Goal: Task Accomplishment & Management: Manage account settings

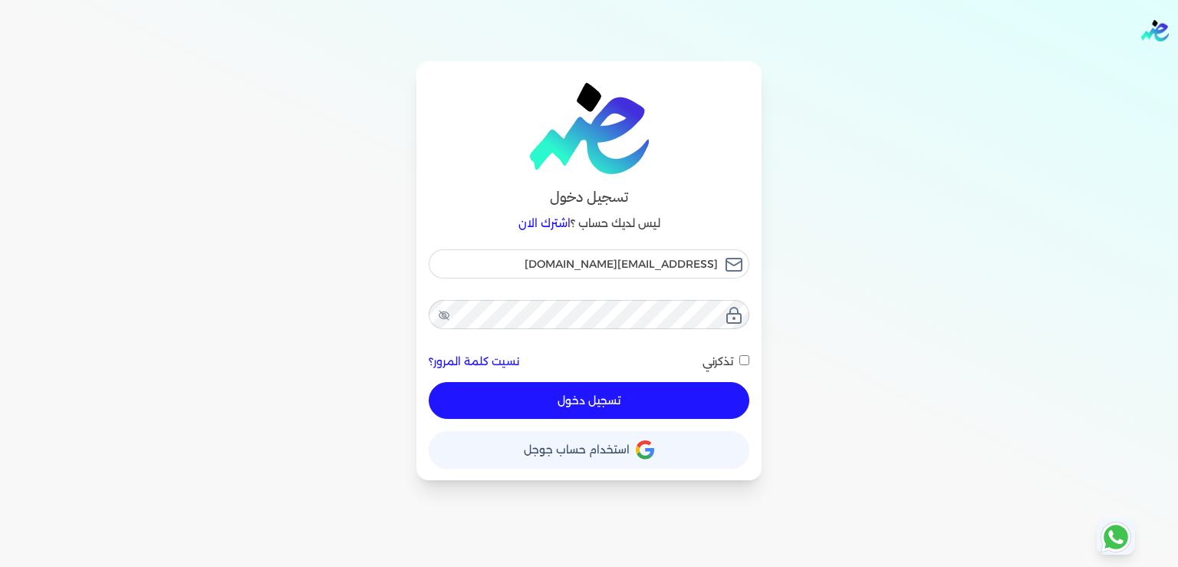
click at [585, 407] on button "تسجيل دخول" at bounding box center [589, 400] width 321 height 37
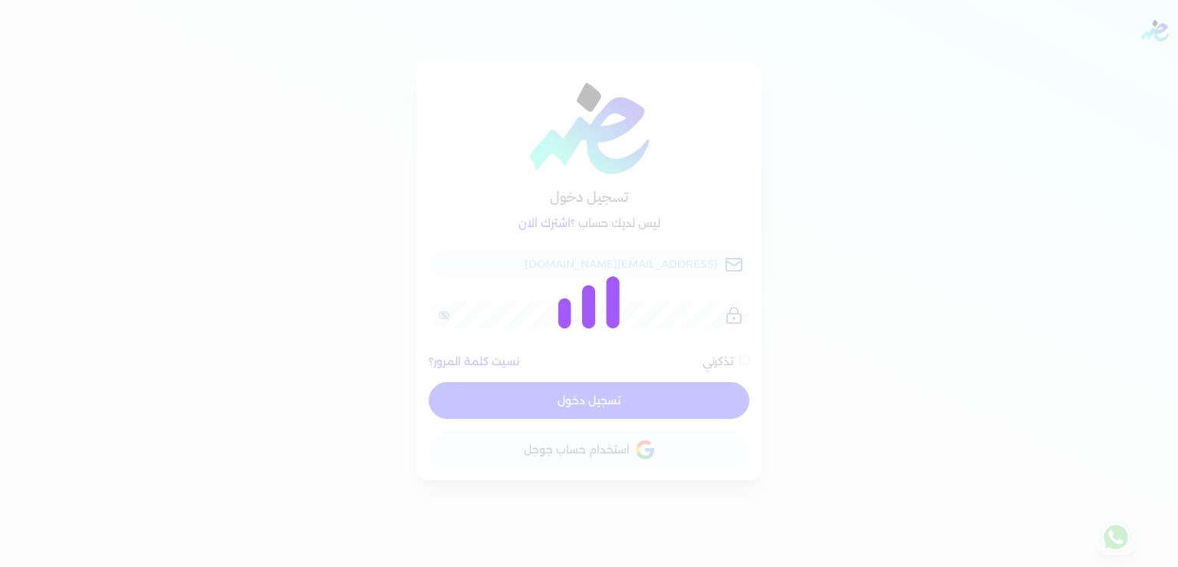
click at [347, 183] on div at bounding box center [589, 283] width 1178 height 567
click at [311, 310] on div at bounding box center [589, 283] width 1178 height 567
click at [1047, 225] on div at bounding box center [589, 283] width 1178 height 567
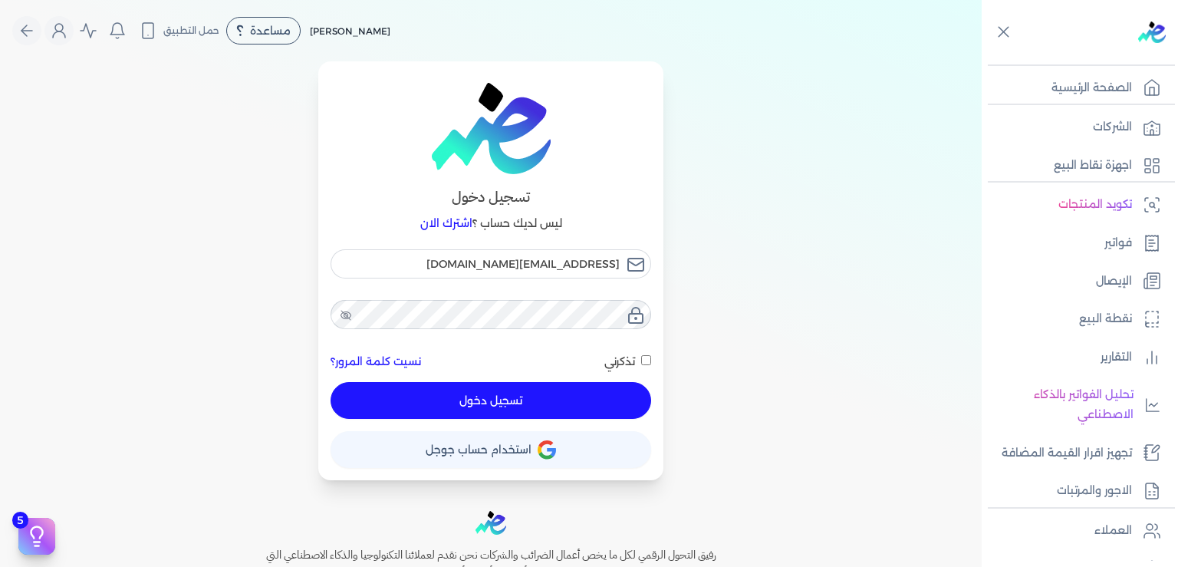
click at [499, 398] on button "تسجيل دخول" at bounding box center [491, 400] width 321 height 37
checkbox input "false"
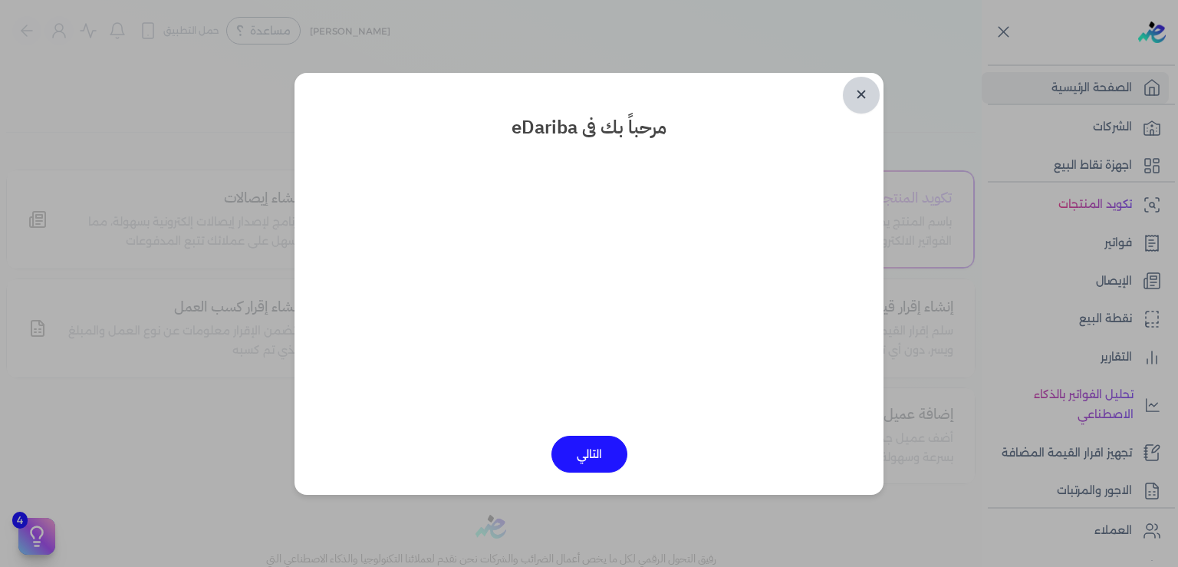
click at [867, 91] on link "✕" at bounding box center [861, 95] width 37 height 37
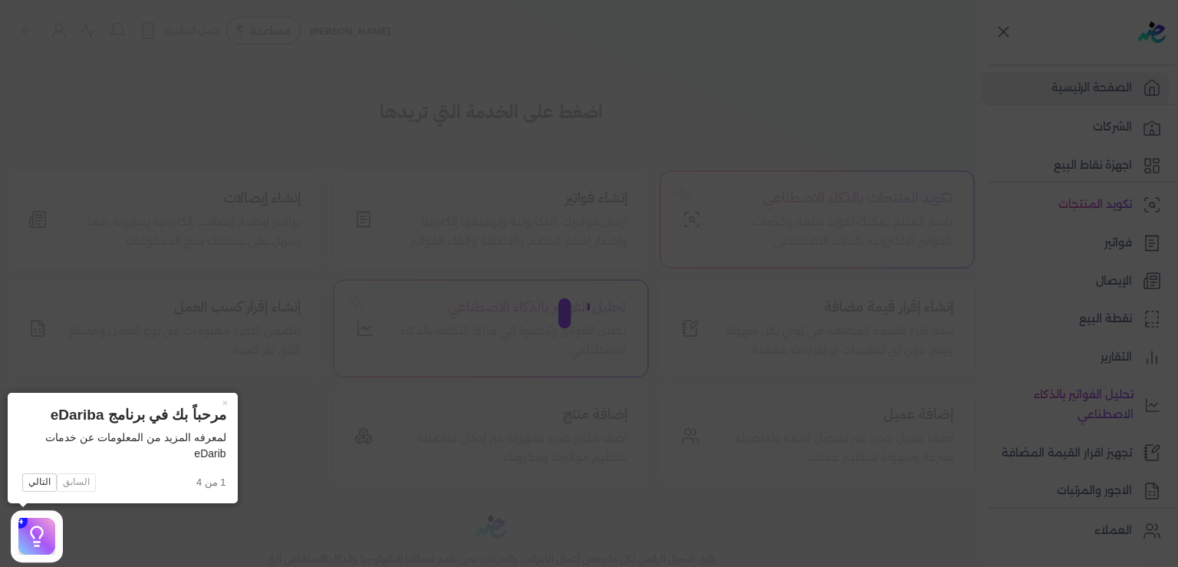
click at [393, 514] on icon at bounding box center [589, 283] width 1178 height 567
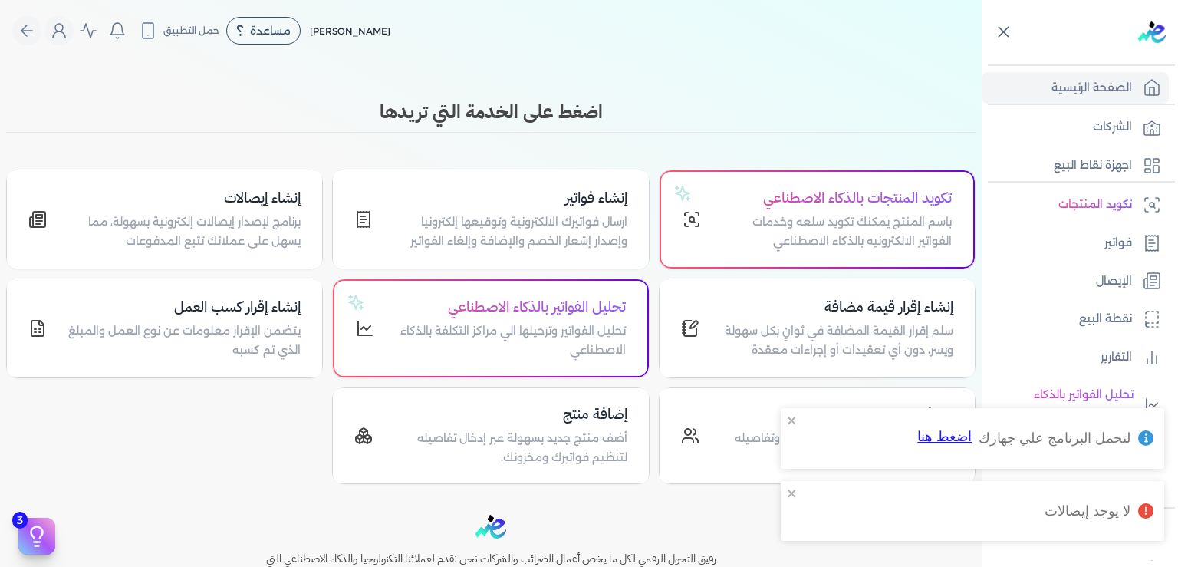
click at [1002, 37] on icon at bounding box center [1003, 31] width 19 height 19
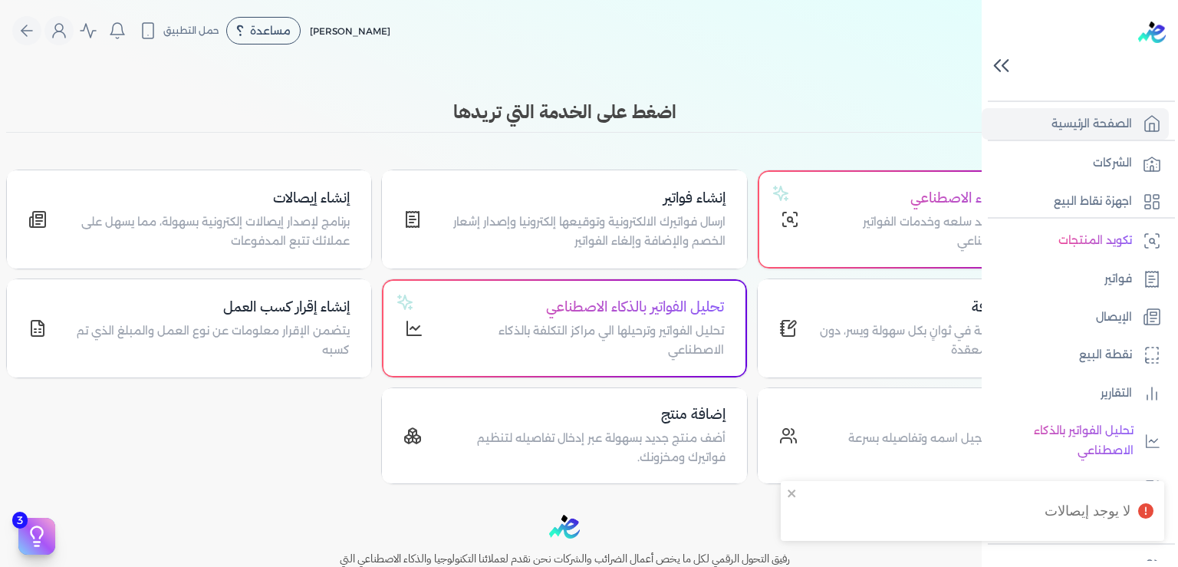
click at [1006, 64] on icon at bounding box center [1001, 65] width 27 height 27
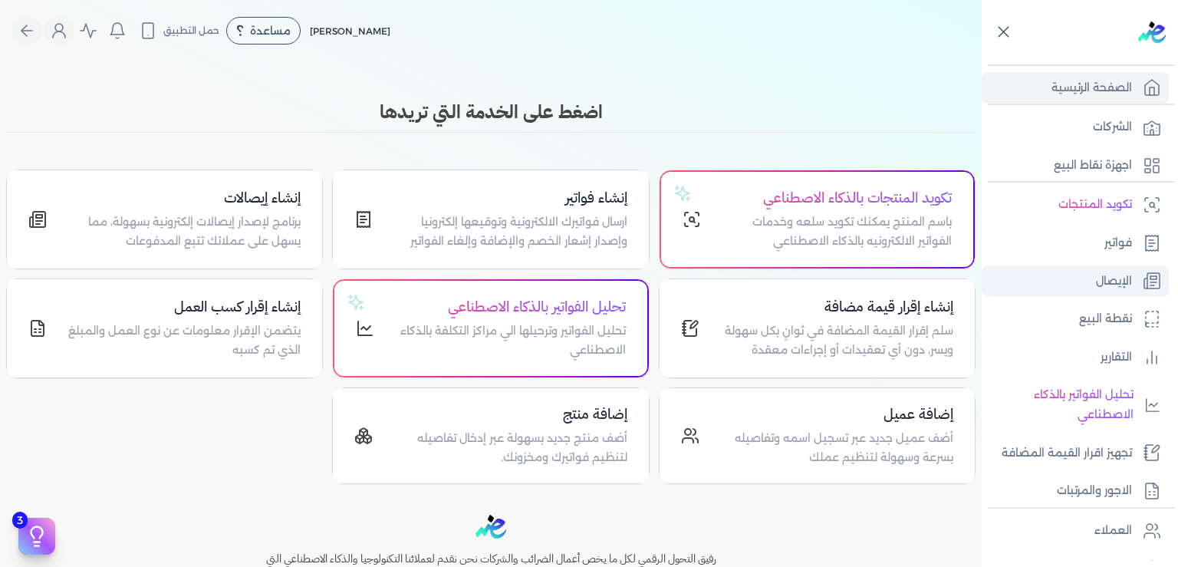
click at [1102, 279] on p "الإيصال" at bounding box center [1114, 282] width 36 height 20
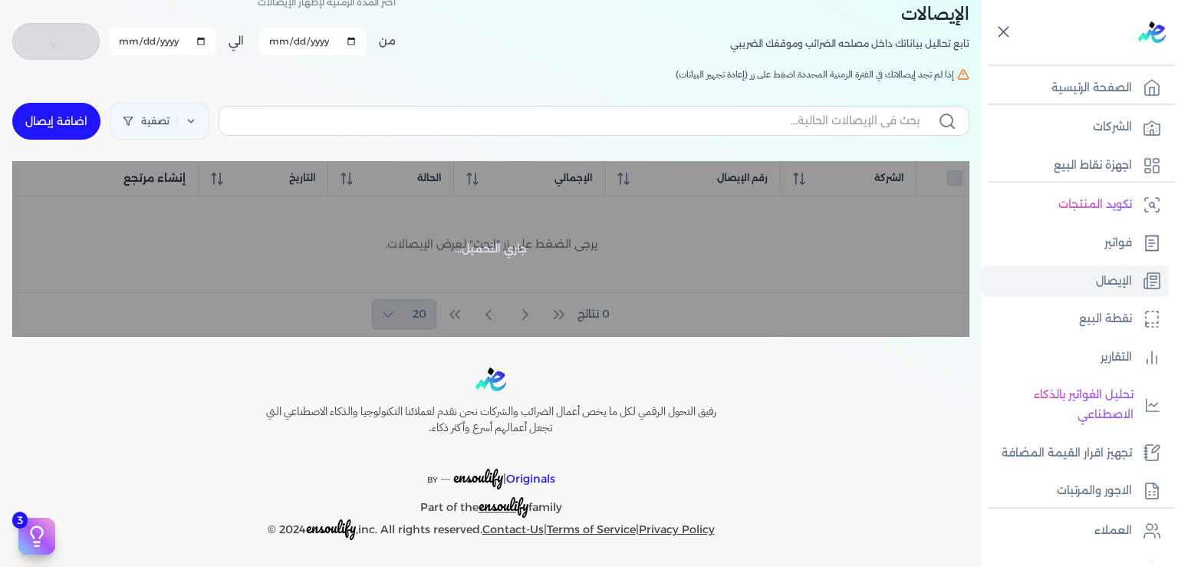
scroll to position [31, 0]
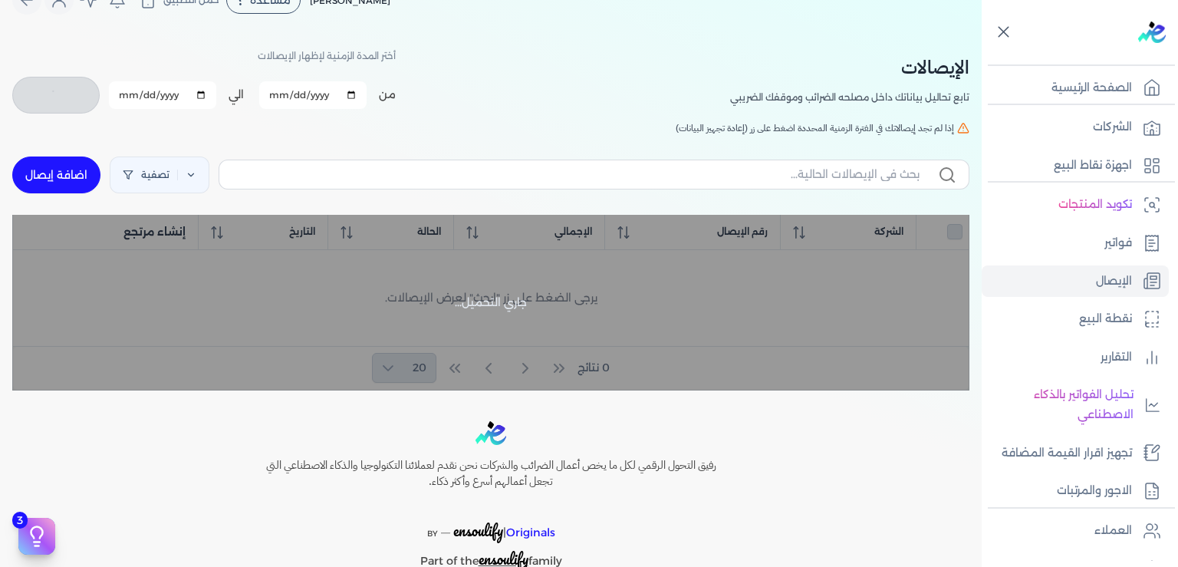
checkbox input "false"
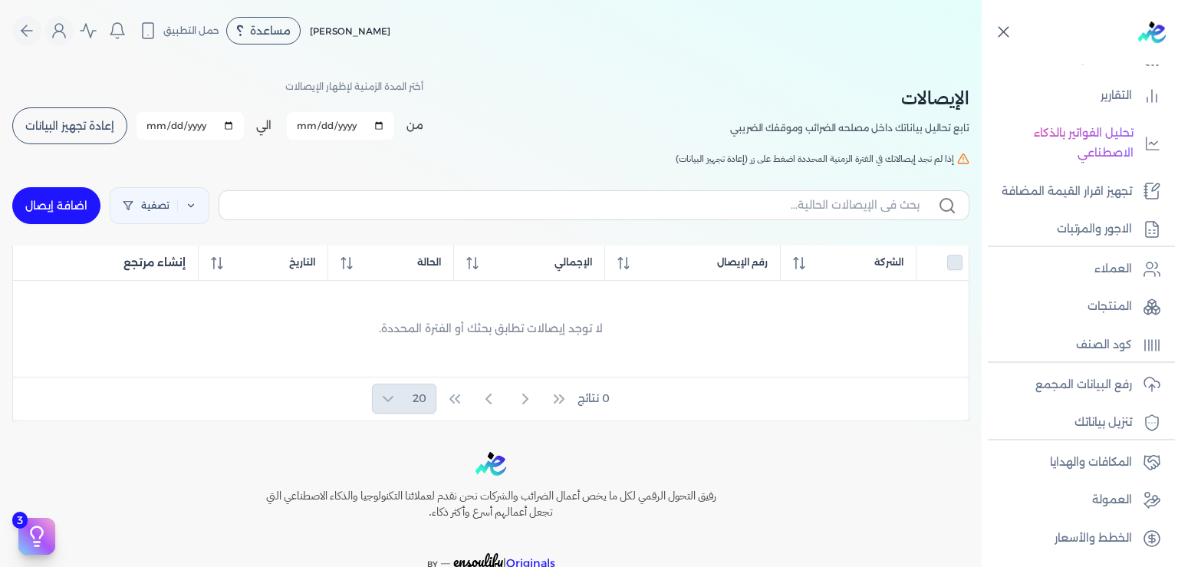
scroll to position [0, 0]
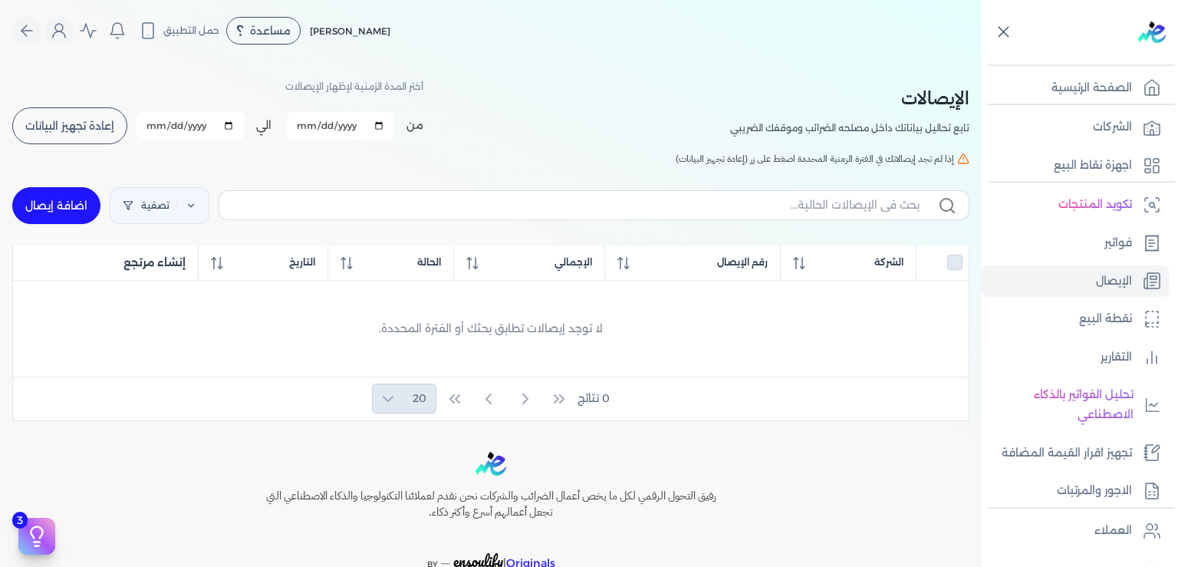
click at [61, 212] on link "اضافة إيصال" at bounding box center [56, 205] width 88 height 37
select select
select select "EGP"
select select "EGS"
select select "B"
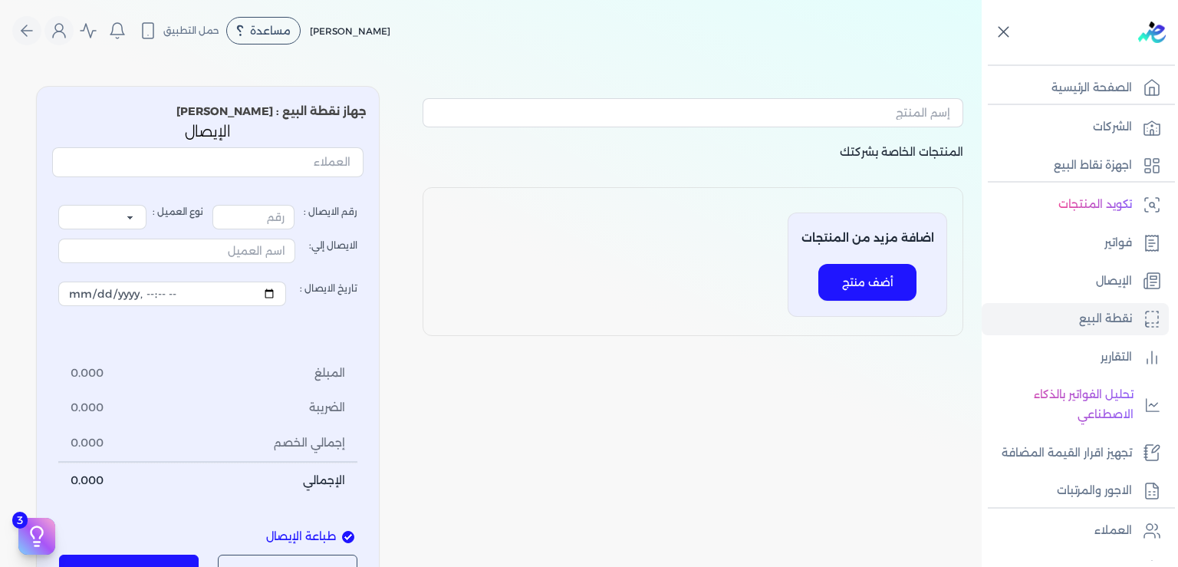
type input "1"
select select "P"
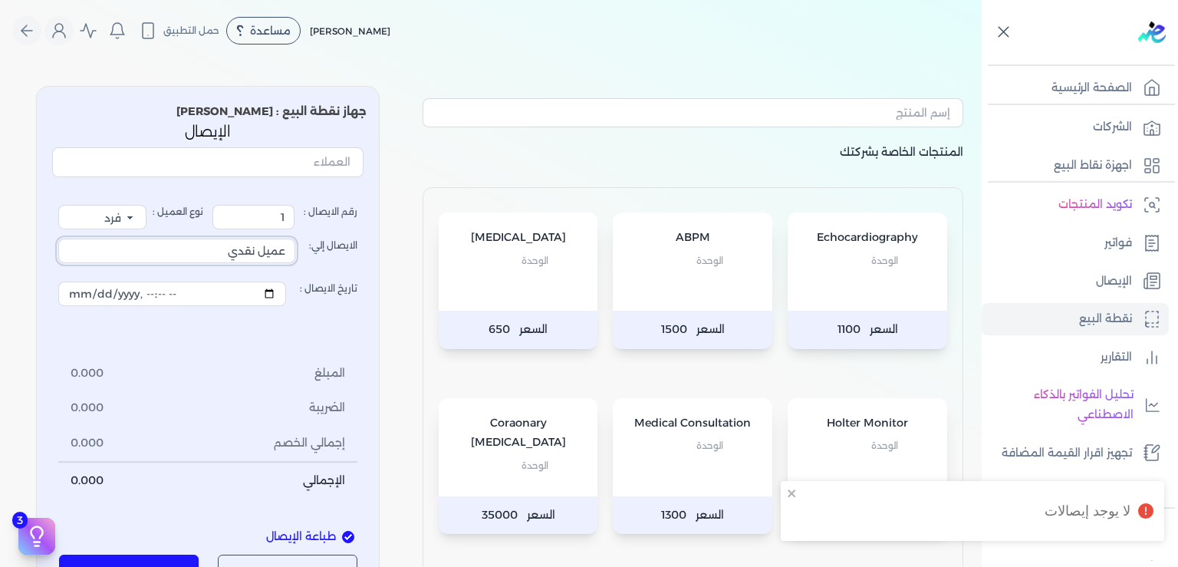
drag, startPoint x: 179, startPoint y: 249, endPoint x: 624, endPoint y: 335, distance: 453.9
click at [295, 263] on input "عميل نقدي" at bounding box center [176, 251] width 237 height 25
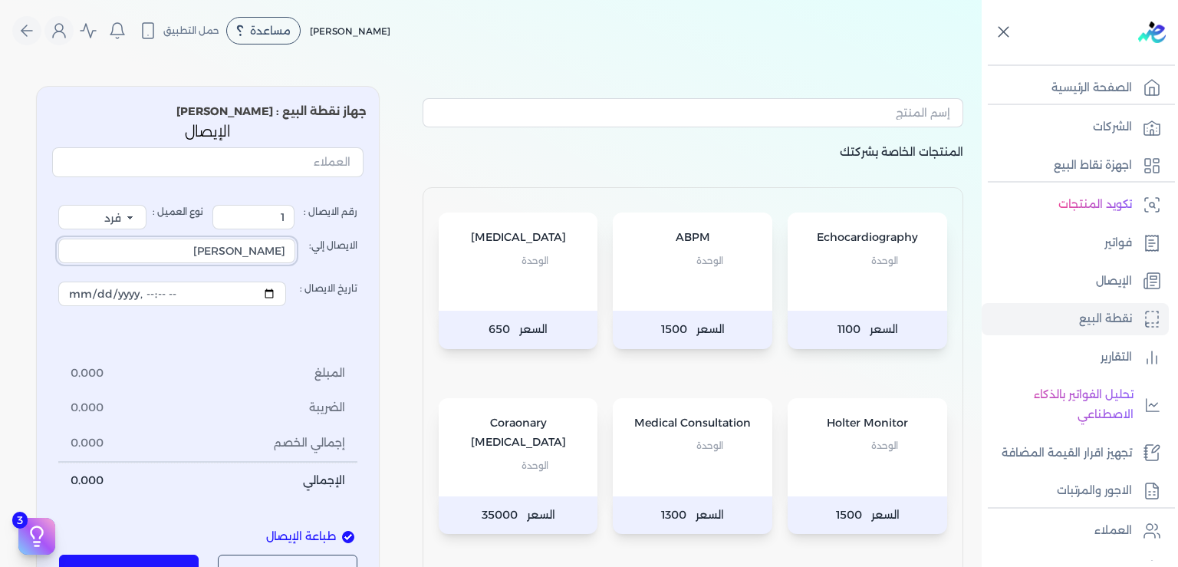
type input "Adel Hussien Fahmy"
click at [715, 454] on span "الوحدة" at bounding box center [710, 446] width 27 height 20
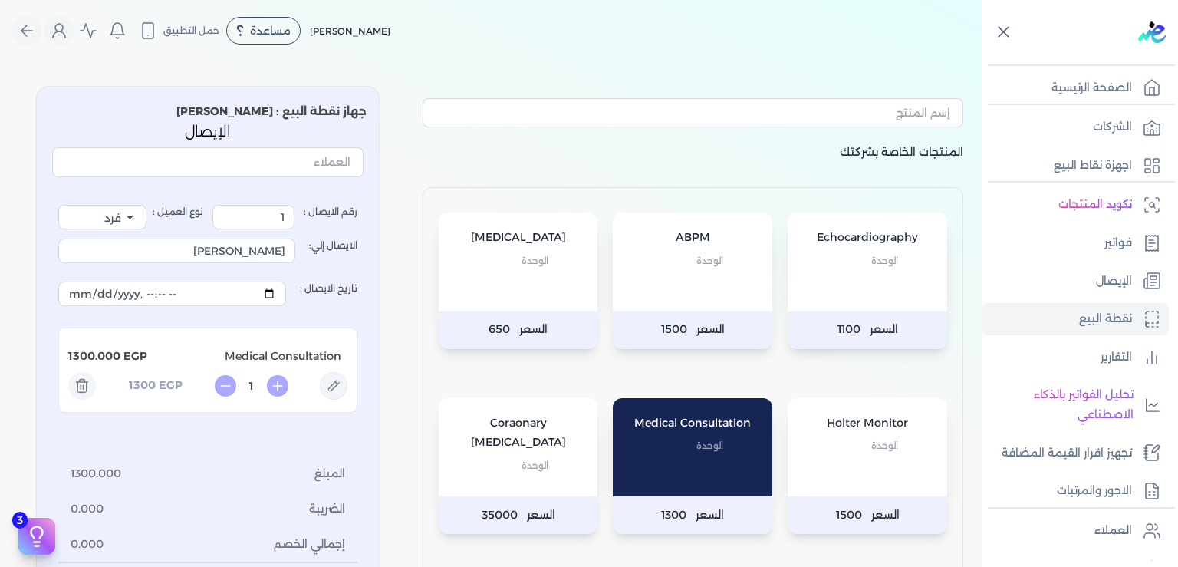
scroll to position [373, 0]
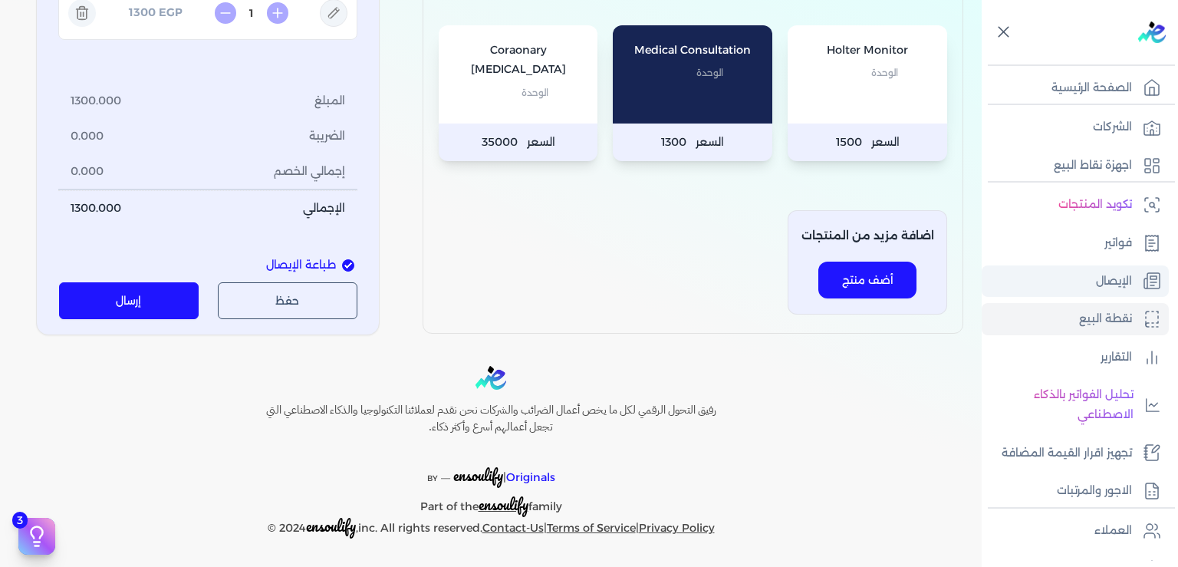
click at [1106, 278] on p "الإيصال" at bounding box center [1114, 282] width 36 height 20
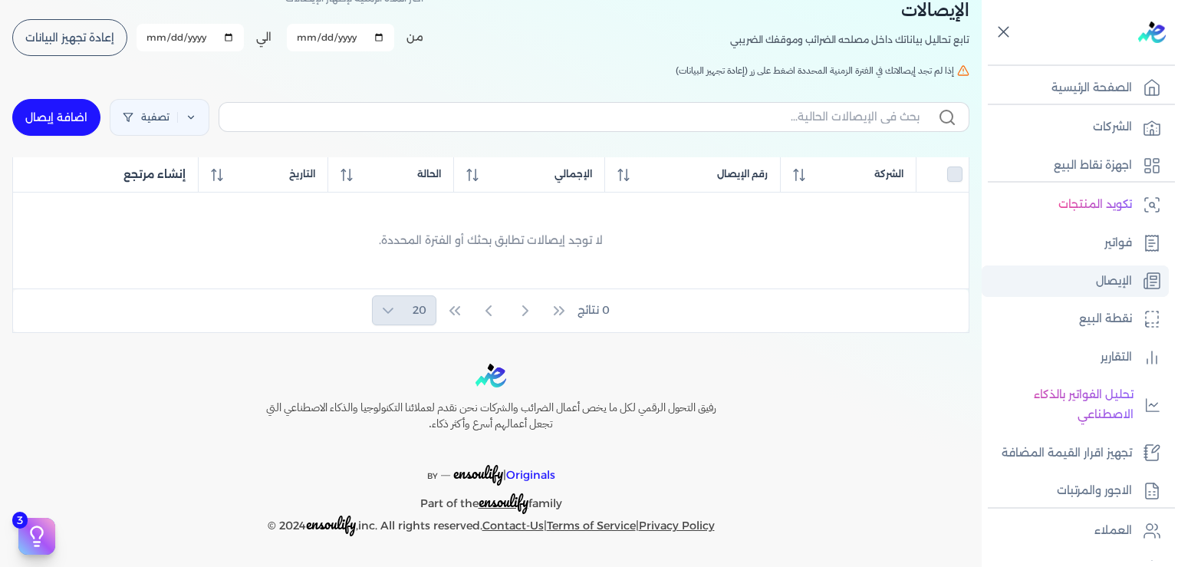
scroll to position [84, 0]
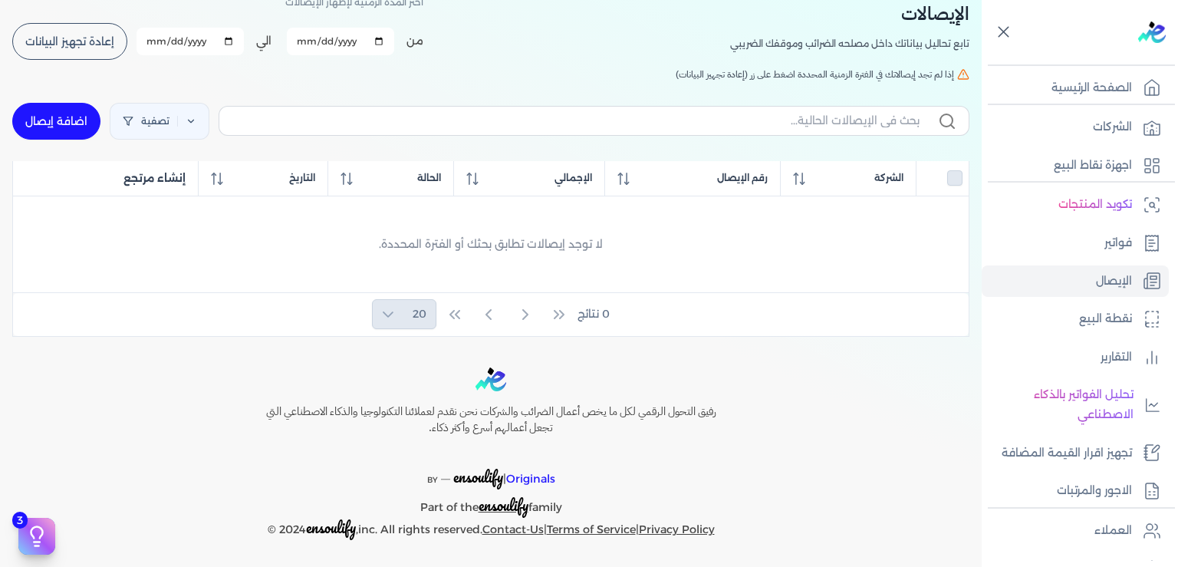
click at [296, 41] on input "2025-10-01" at bounding box center [340, 42] width 107 height 28
click at [297, 41] on input "2025-10-01" at bounding box center [340, 42] width 107 height 28
type input "2025-09-01"
click at [65, 54] on button "ابحث" at bounding box center [61, 41] width 98 height 37
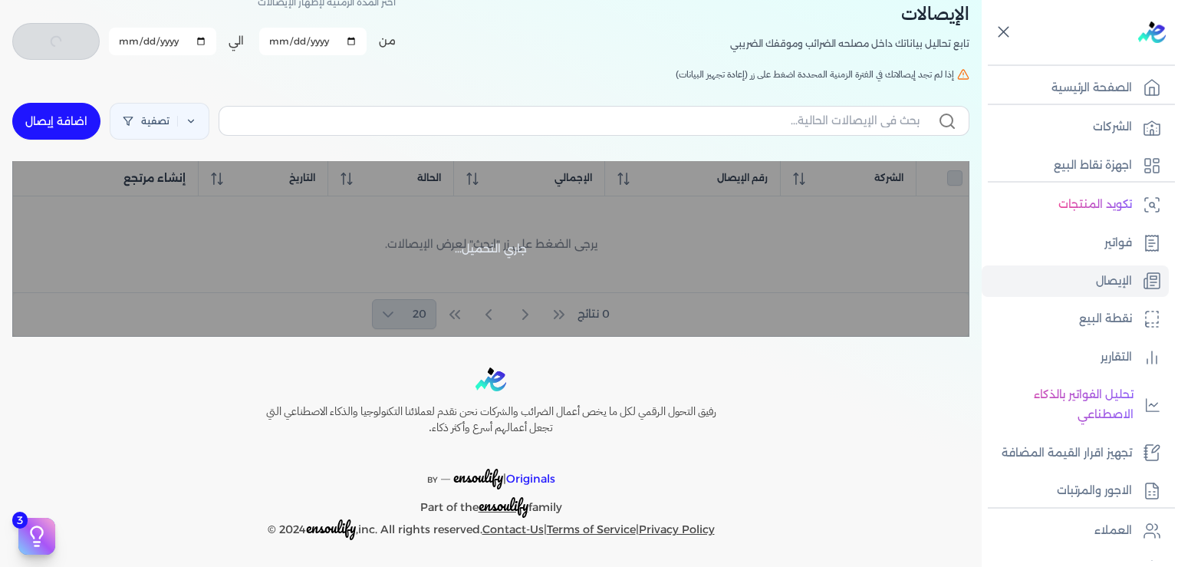
scroll to position [0, 0]
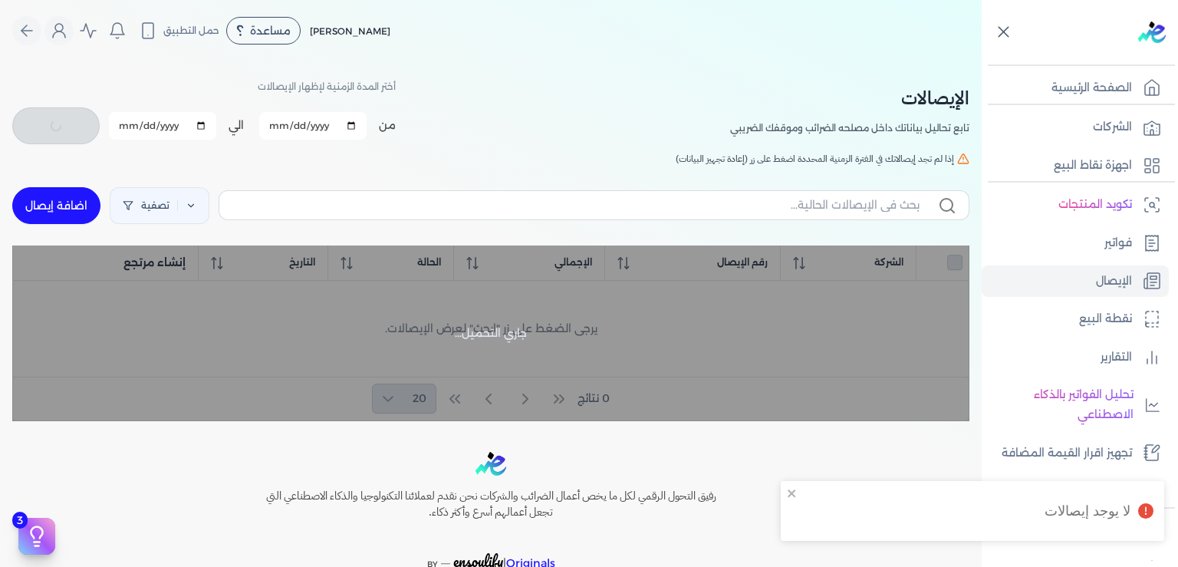
checkbox input "false"
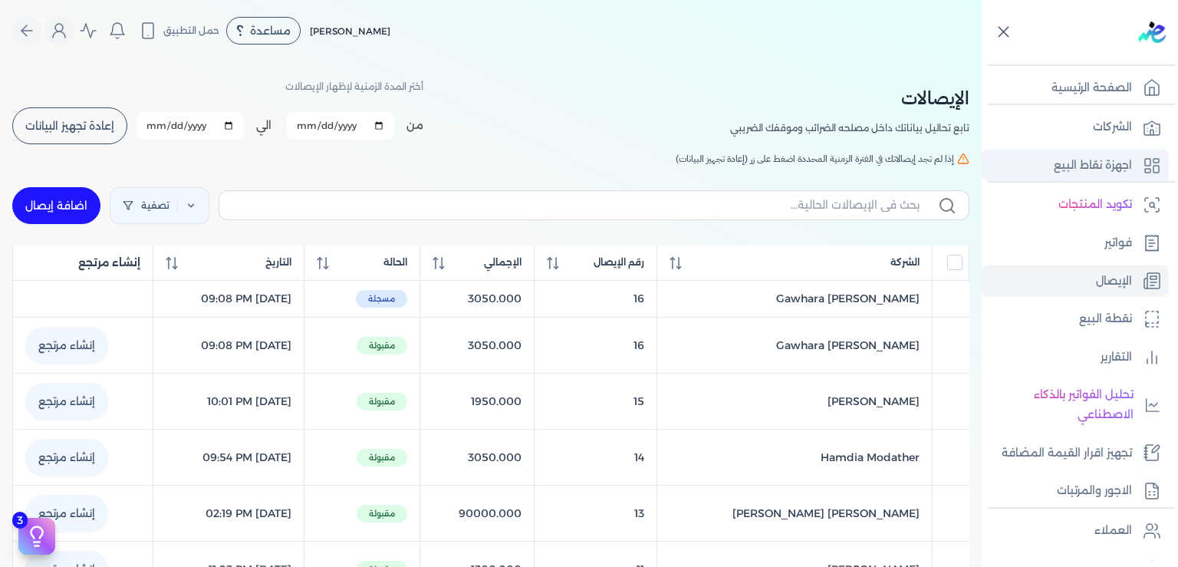
click at [998, 161] on link "اجهزة نقاط البيع" at bounding box center [1075, 166] width 187 height 32
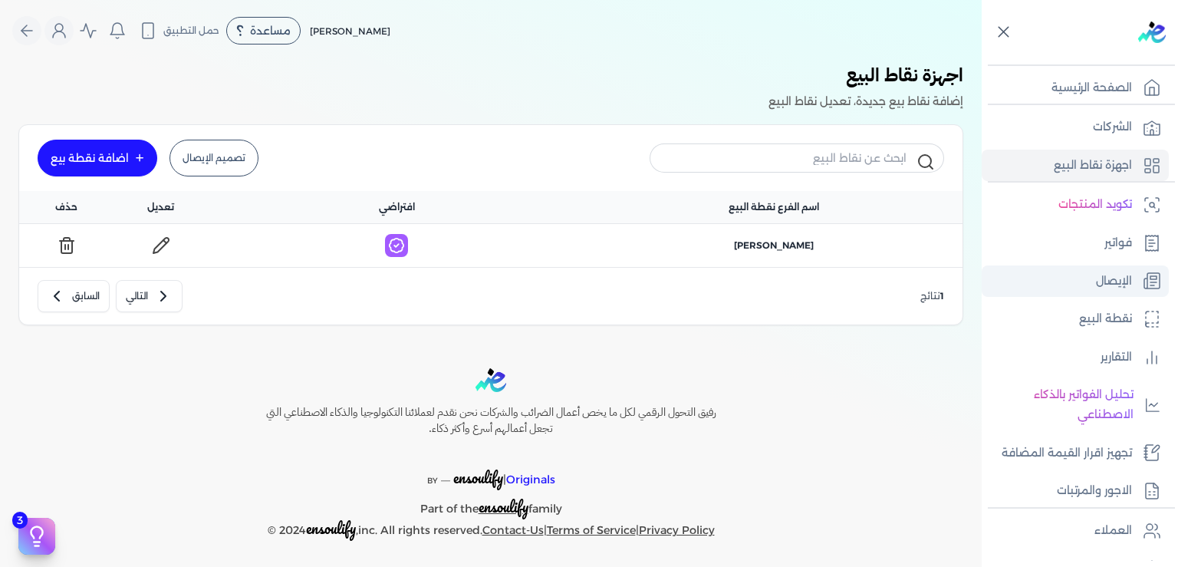
click at [1118, 283] on p "الإيصال" at bounding box center [1114, 282] width 36 height 20
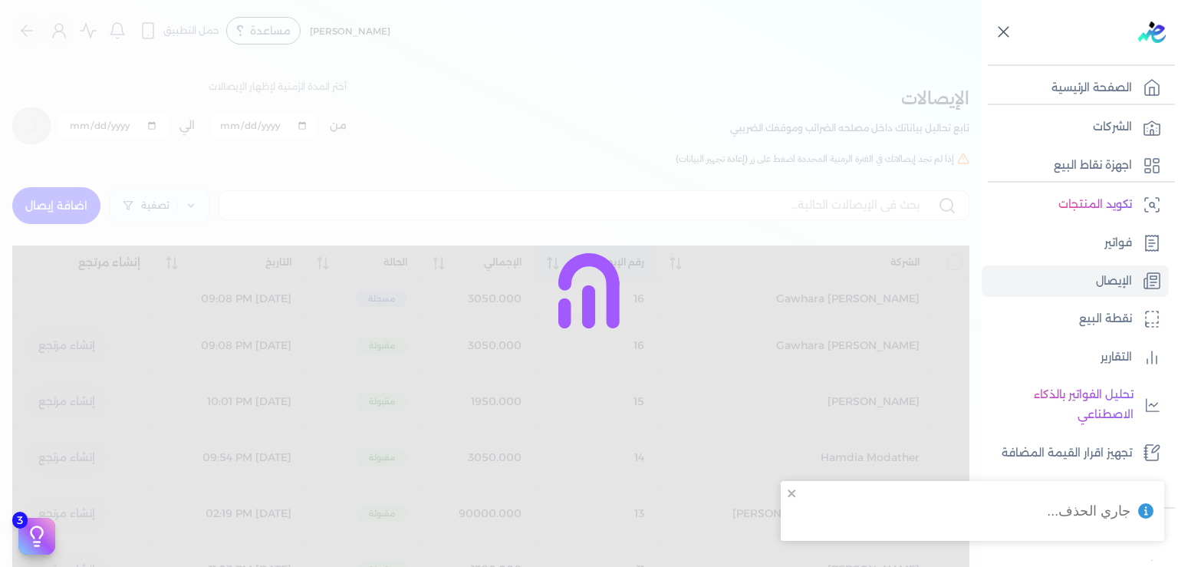
checkbox input "false"
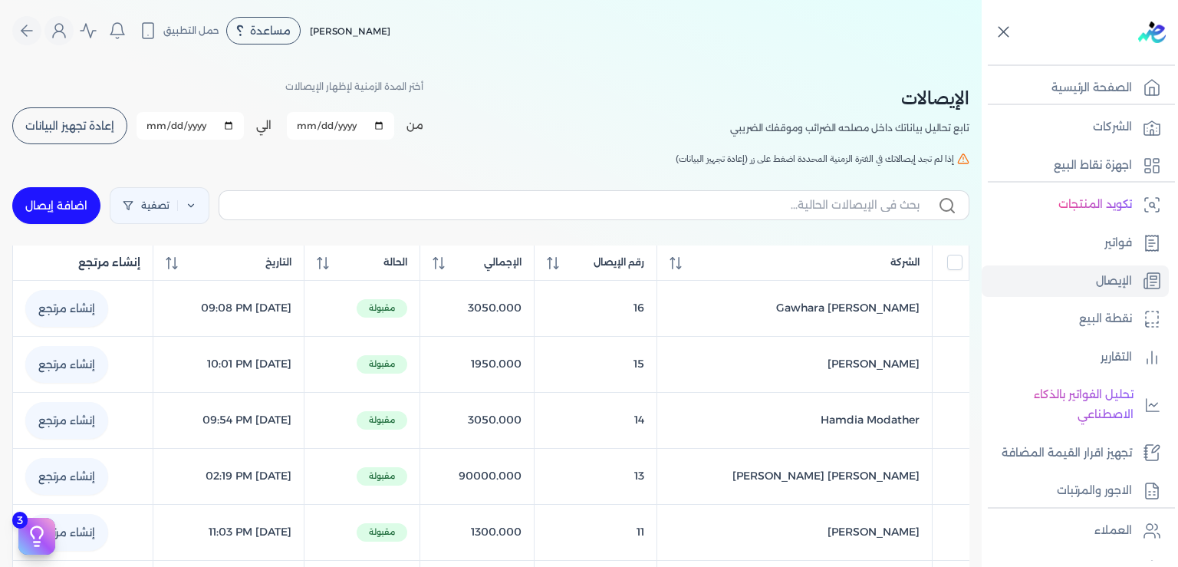
click at [56, 207] on link "اضافة إيصال" at bounding box center [56, 205] width 88 height 37
select select
select select "EGP"
select select "EGS"
select select "B"
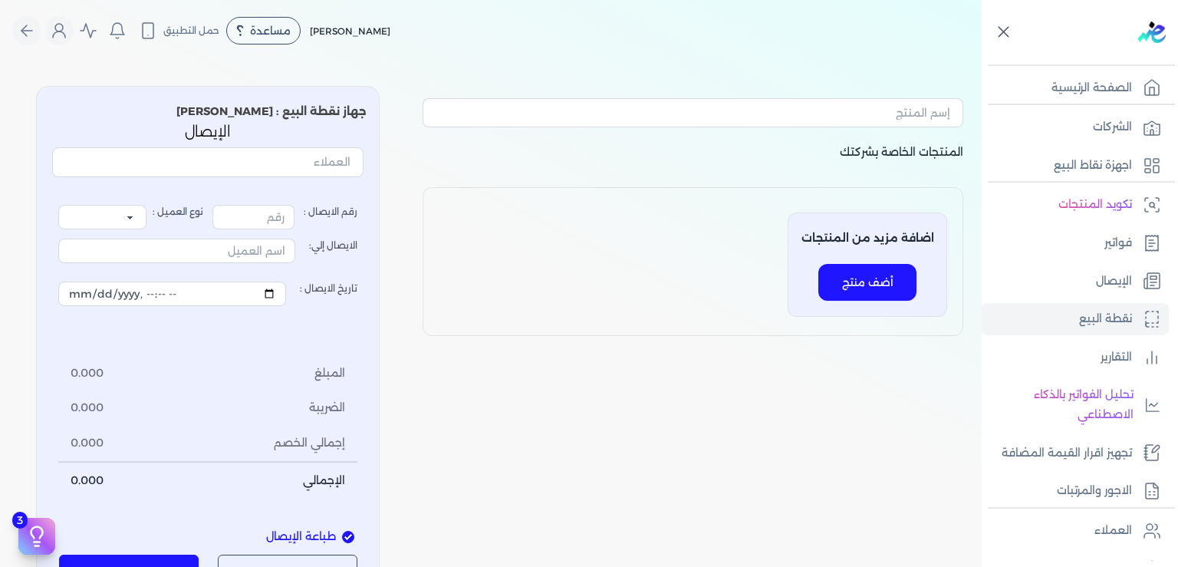
type input "17"
select select "P"
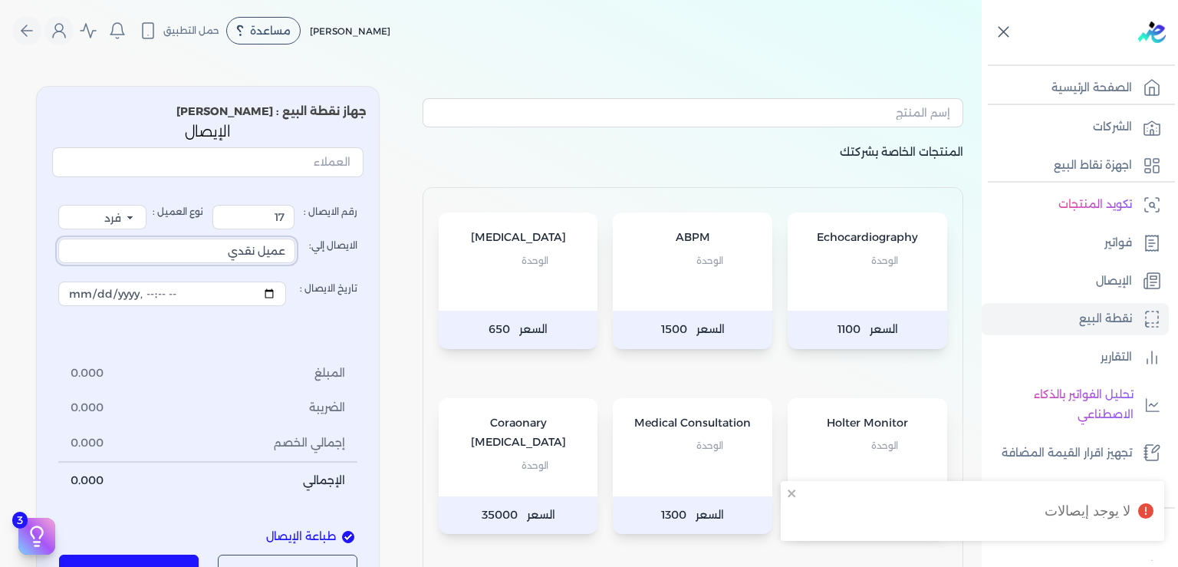
drag, startPoint x: 219, startPoint y: 256, endPoint x: 489, endPoint y: 270, distance: 269.6
click at [295, 263] on input "عميل نقدي" at bounding box center [176, 251] width 237 height 25
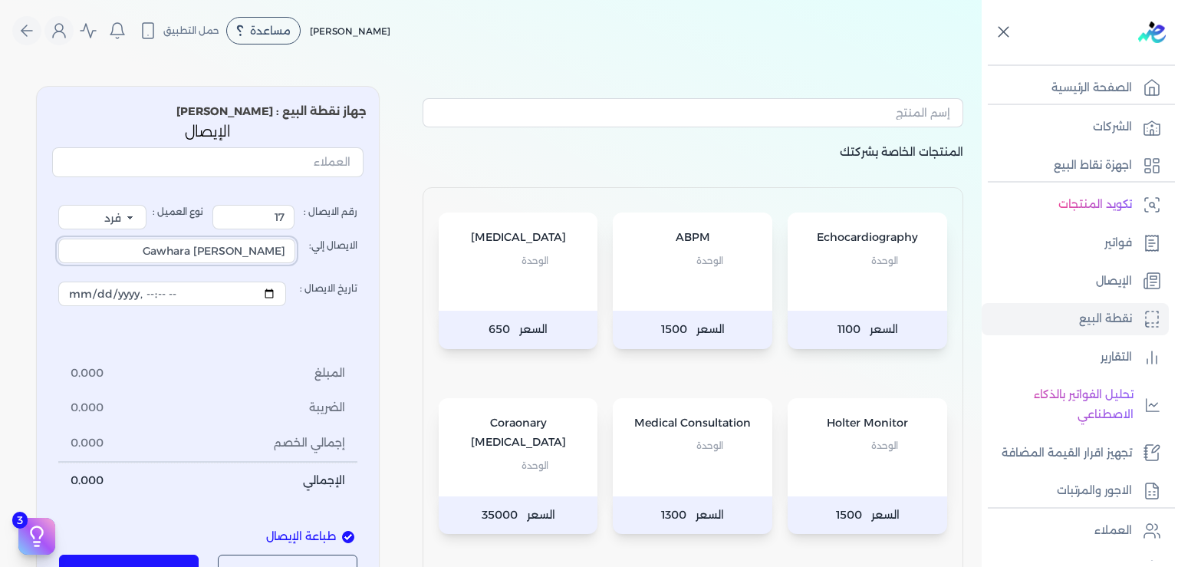
type input "Gawhara Ehab Nafea"
click at [879, 456] on div "Holter Monitor الوحدة" at bounding box center [868, 447] width 160 height 98
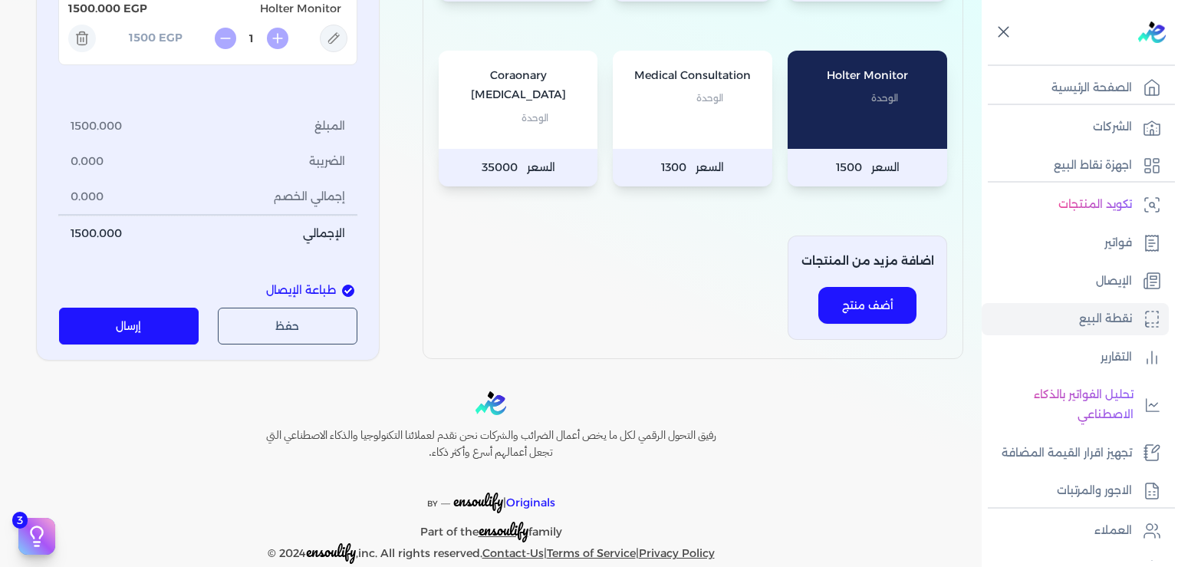
scroll to position [373, 0]
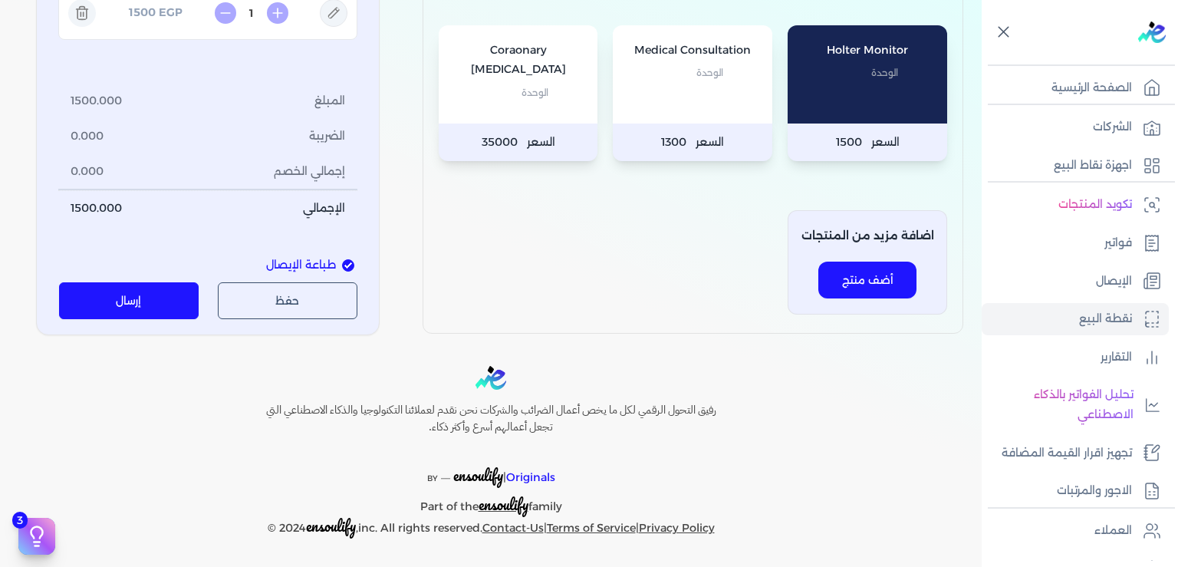
click at [143, 298] on button "إرسال" at bounding box center [129, 300] width 140 height 37
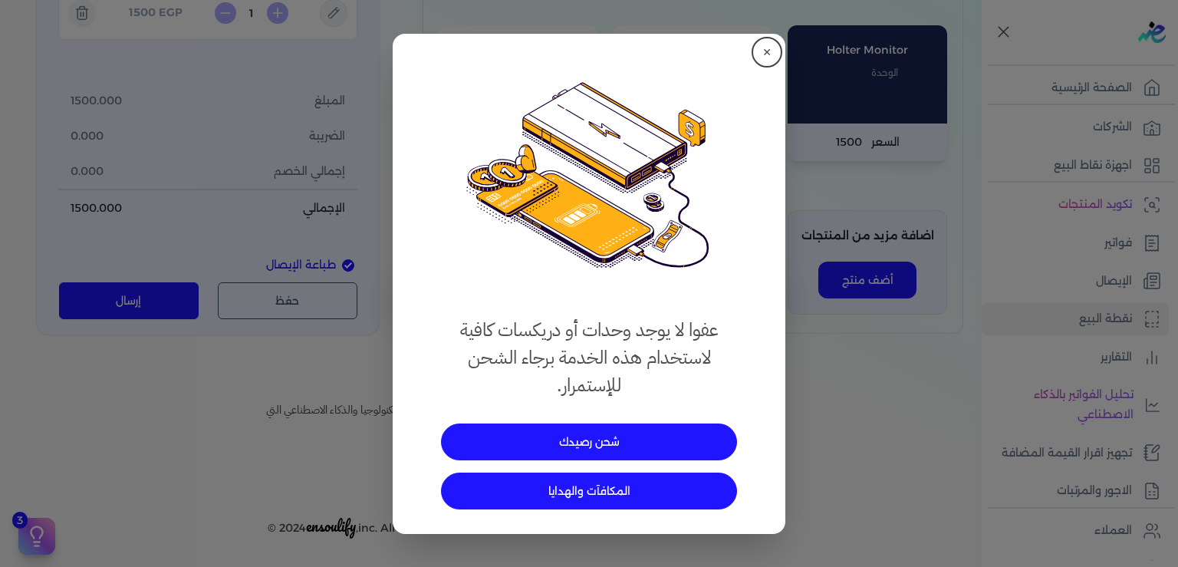
click at [766, 60] on button "✕" at bounding box center [767, 52] width 25 height 25
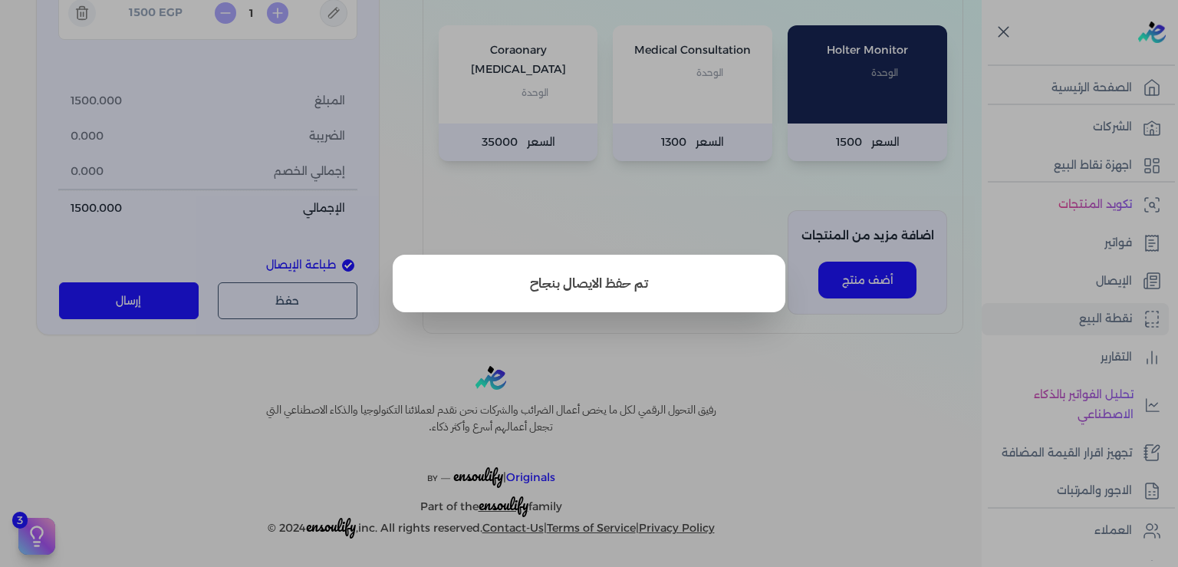
click at [916, 433] on button "close" at bounding box center [589, 283] width 1178 height 567
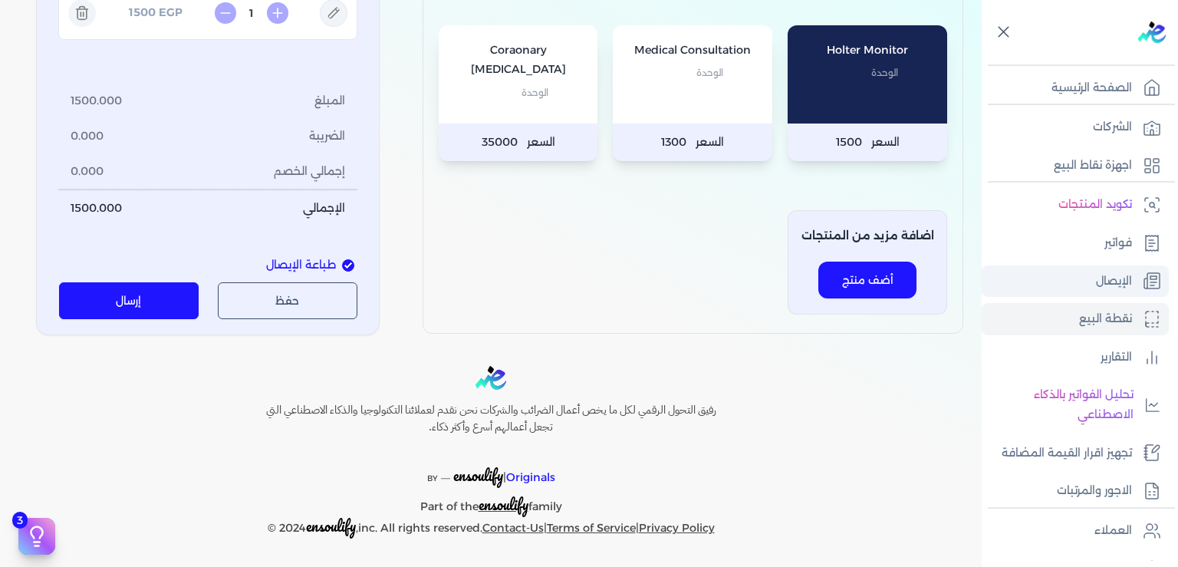
click at [1122, 272] on p "الإيصال" at bounding box center [1114, 282] width 36 height 20
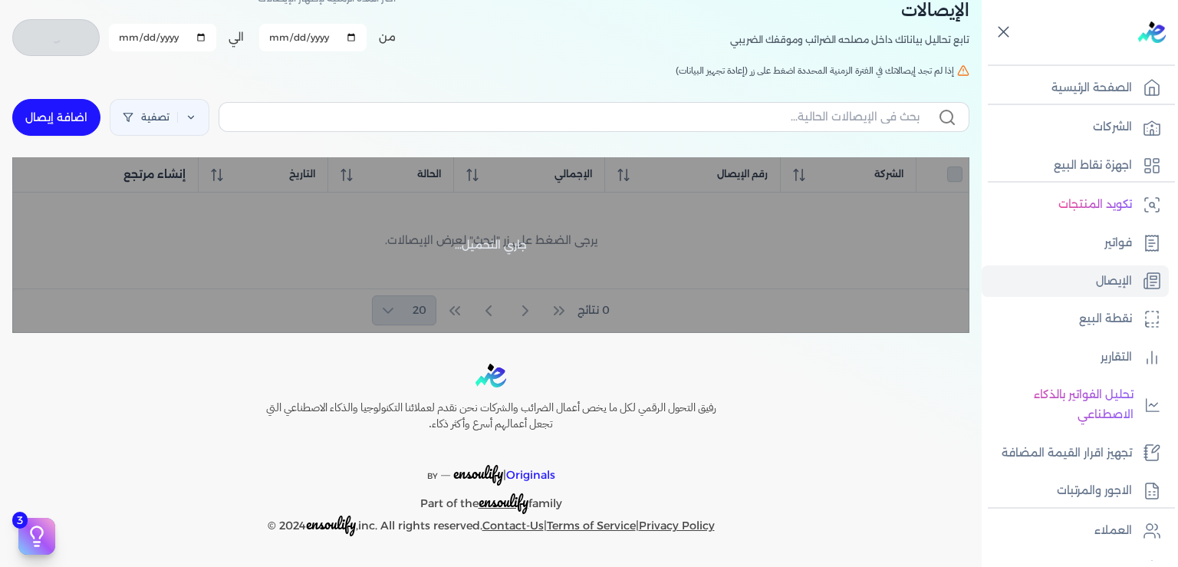
scroll to position [84, 0]
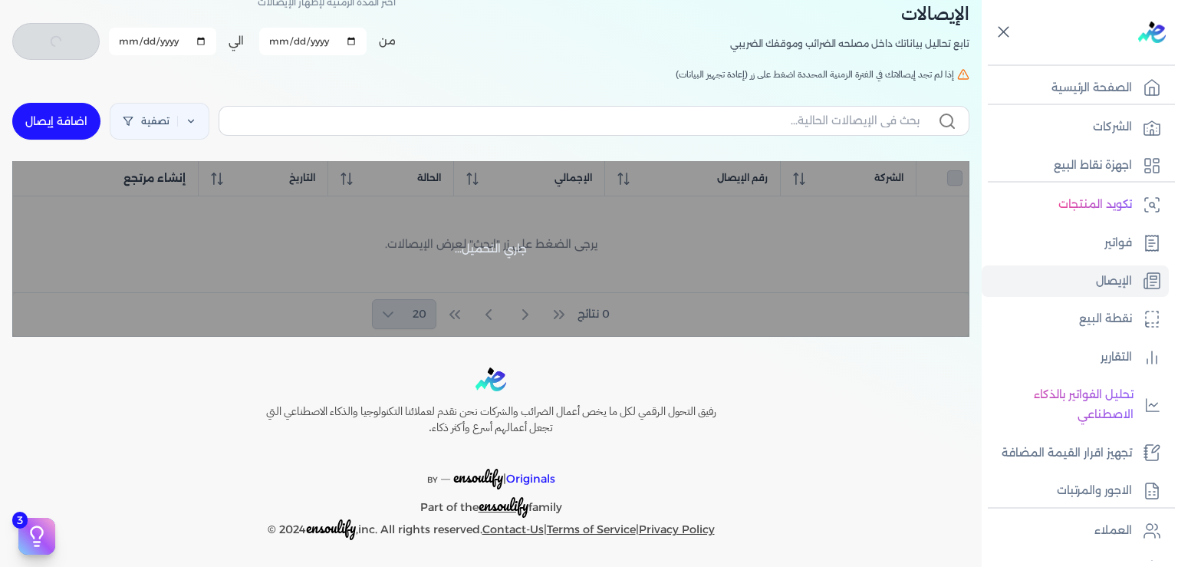
checkbox input "false"
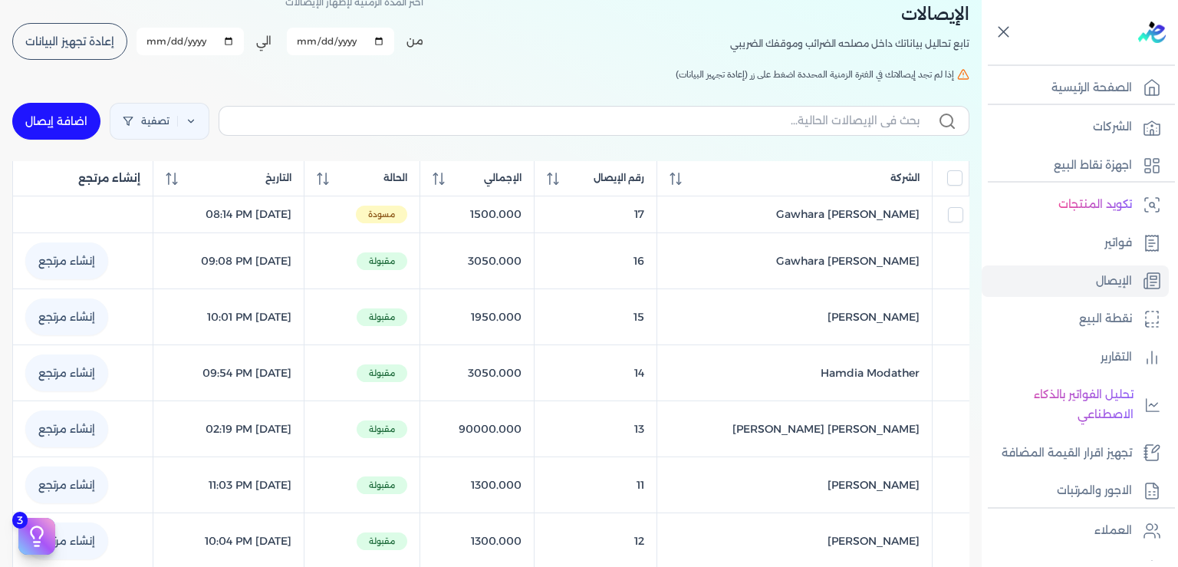
click at [80, 114] on link "اضافة إيصال" at bounding box center [56, 121] width 88 height 37
select select
select select "EGP"
select select "EGS"
select select "B"
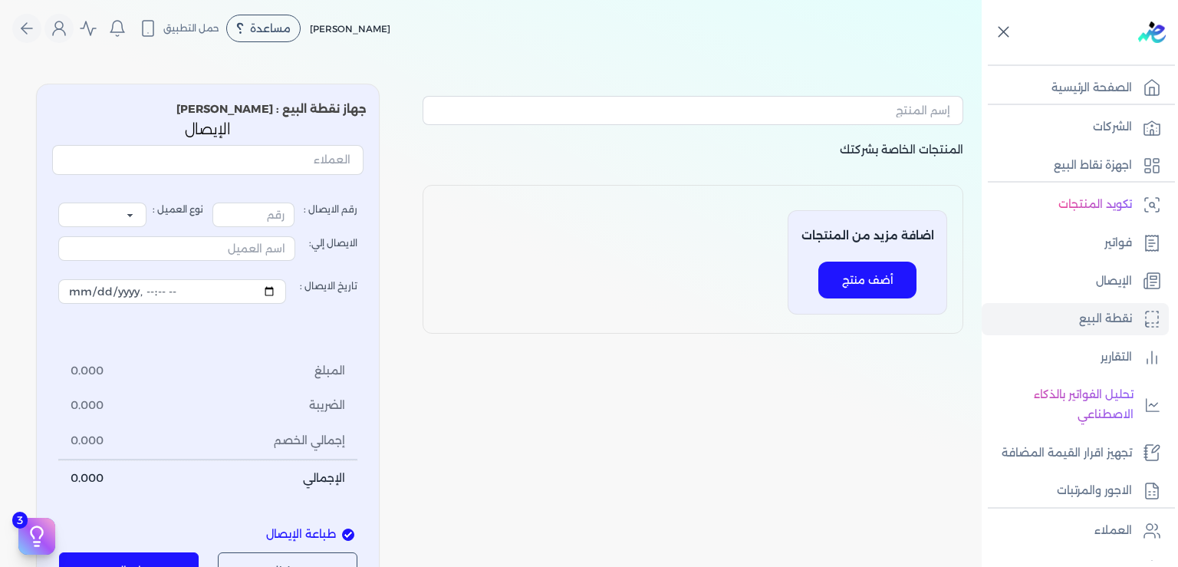
scroll to position [272, 0]
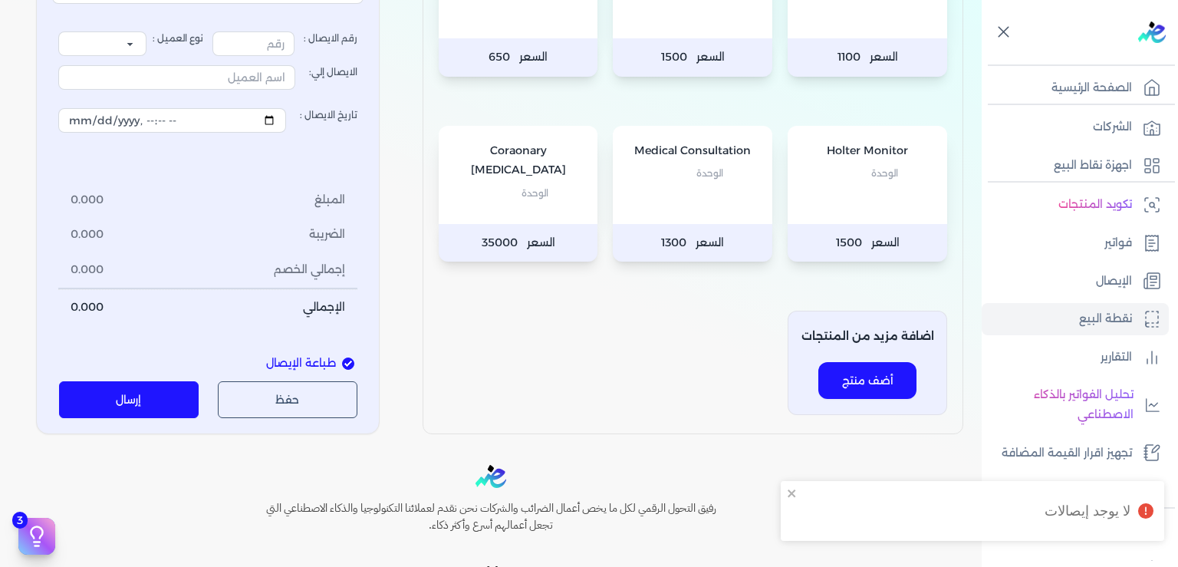
type input "18"
select select "P"
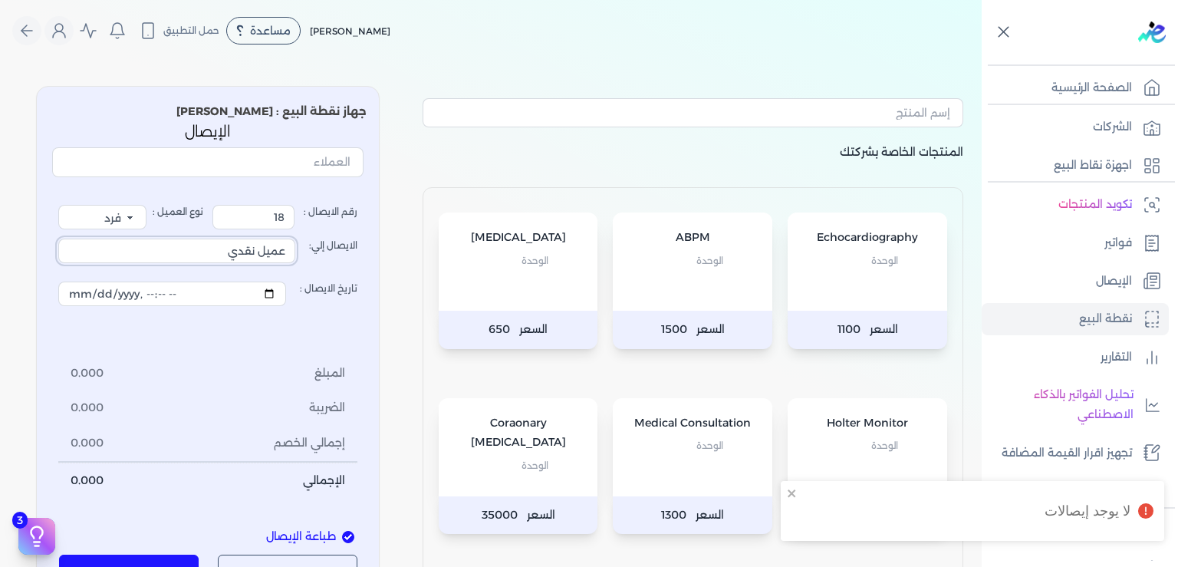
drag, startPoint x: 215, startPoint y: 249, endPoint x: 670, endPoint y: 235, distance: 455.1
click at [295, 239] on input "عميل نقدي" at bounding box center [176, 251] width 237 height 25
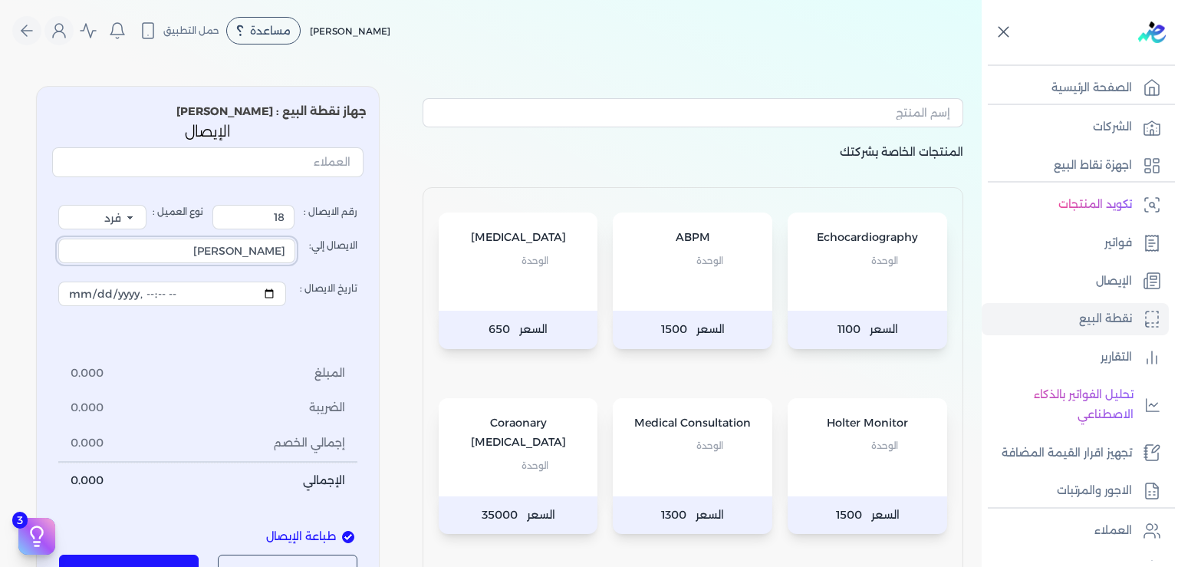
type input "Adel Hussien Fahmy"
click at [684, 463] on div "Medical Consultation الوحدة" at bounding box center [693, 447] width 160 height 98
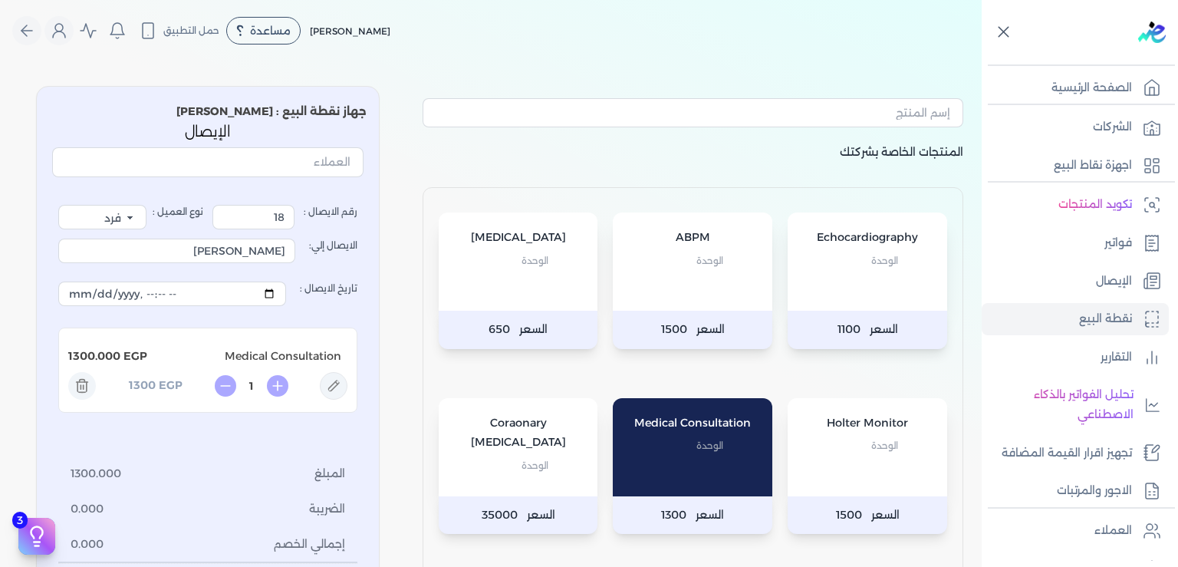
scroll to position [232, 0]
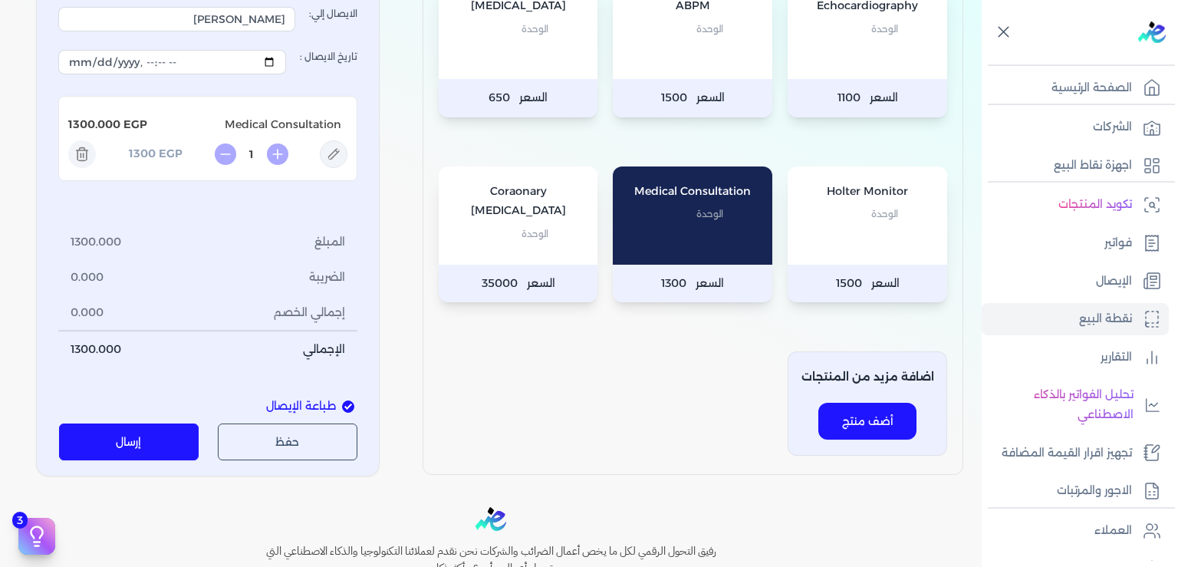
click at [287, 450] on button "حفظ" at bounding box center [288, 441] width 140 height 37
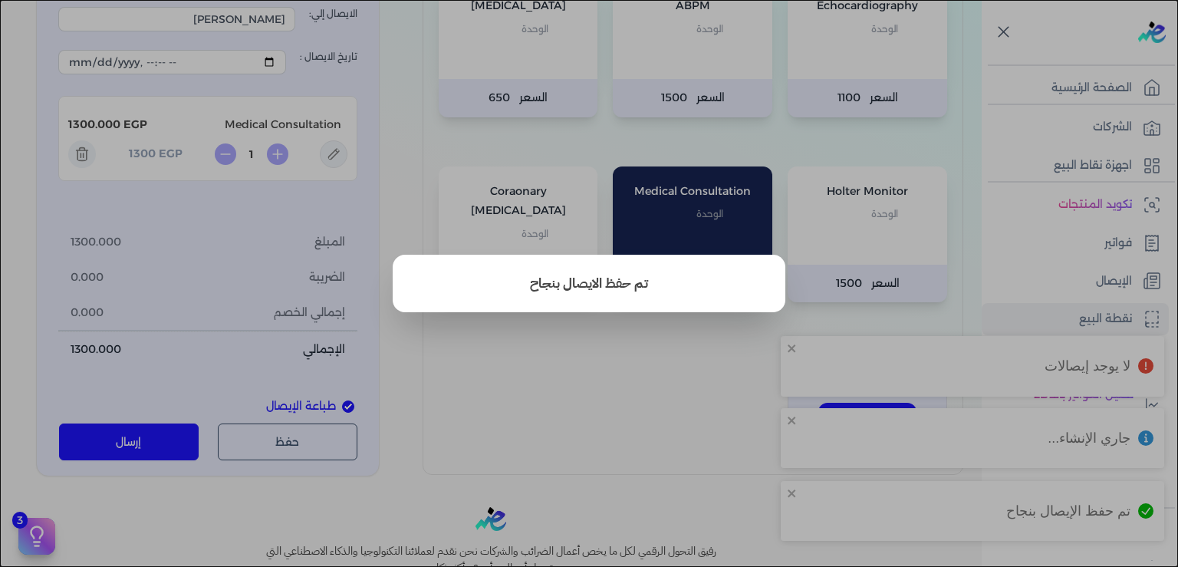
type input "19"
select select "P"
type input "عميل نقدي"
type input "2025-10-05T20:20:57"
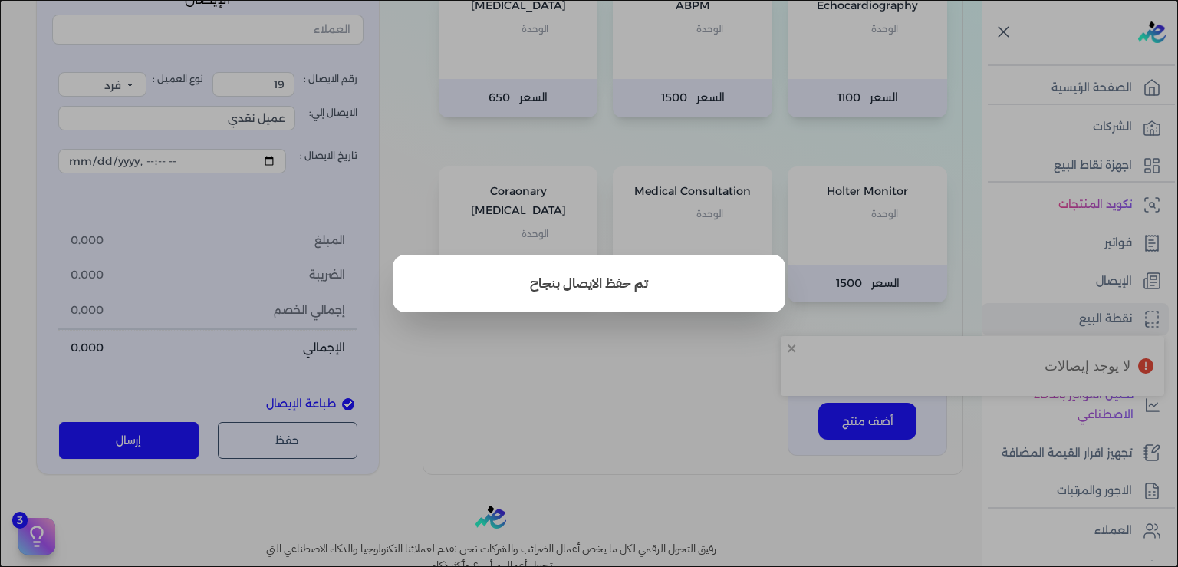
click at [608, 384] on button "close" at bounding box center [589, 283] width 1178 height 567
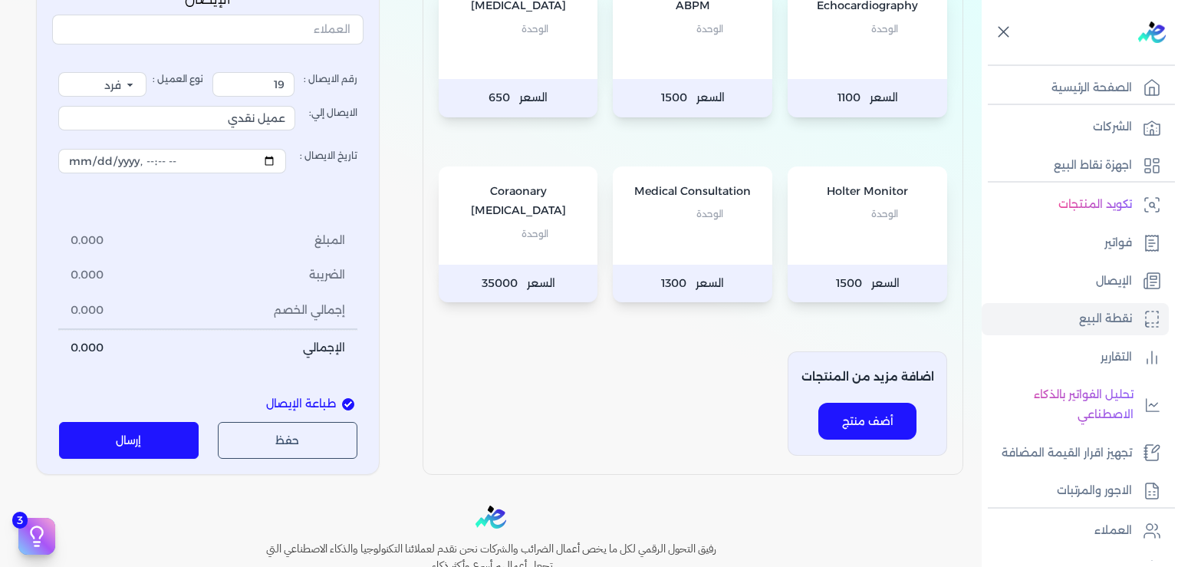
scroll to position [0, 0]
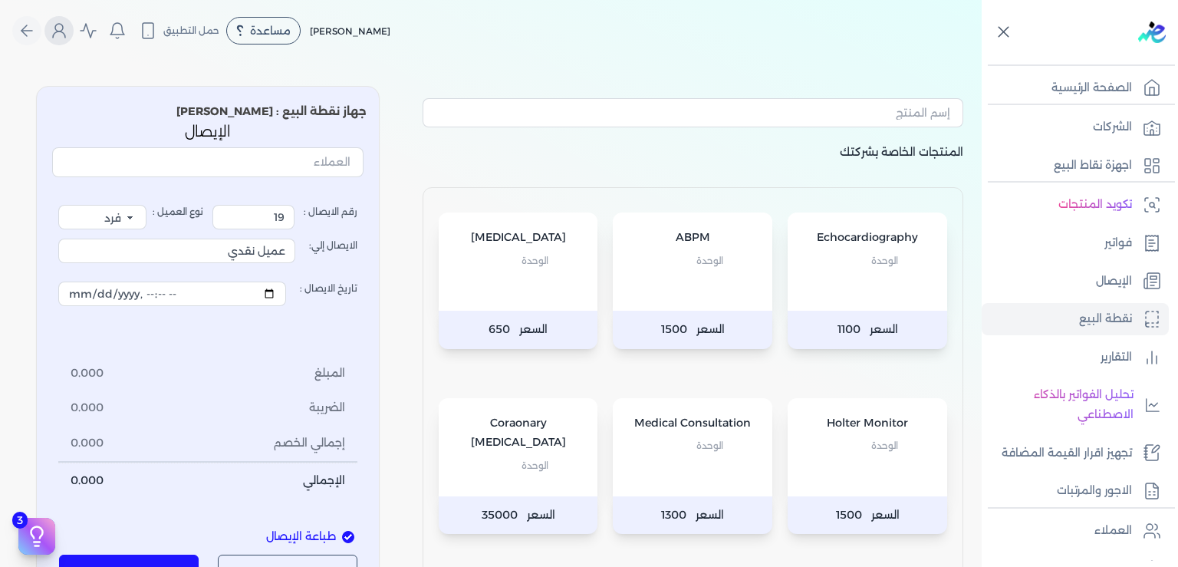
click at [68, 35] on icon "Global" at bounding box center [59, 30] width 18 height 18
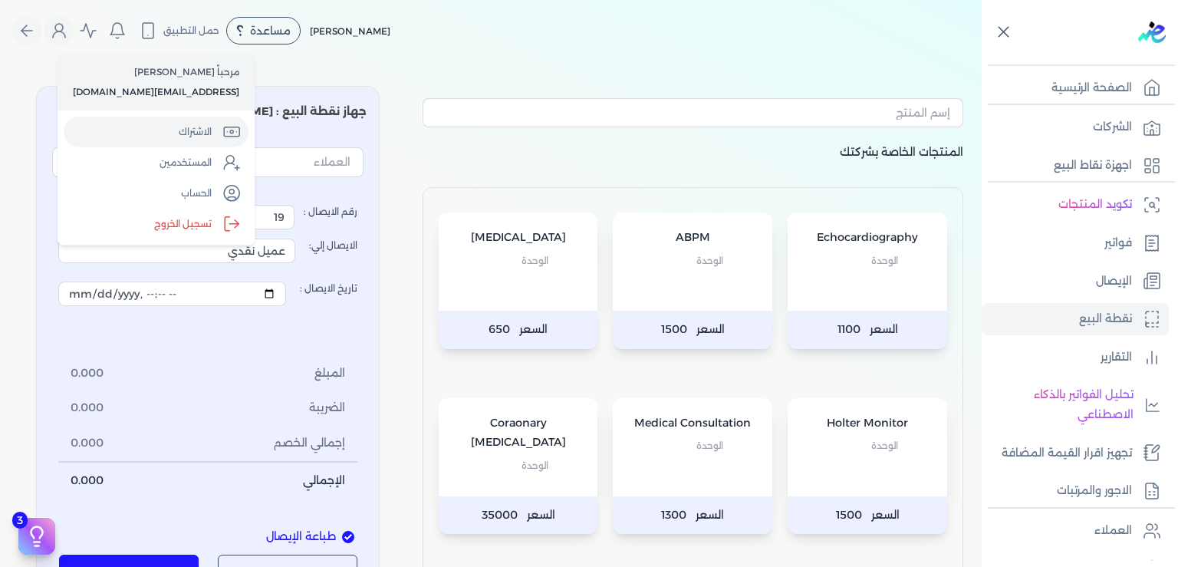
click at [173, 136] on link "الاشتراك" at bounding box center [156, 132] width 185 height 31
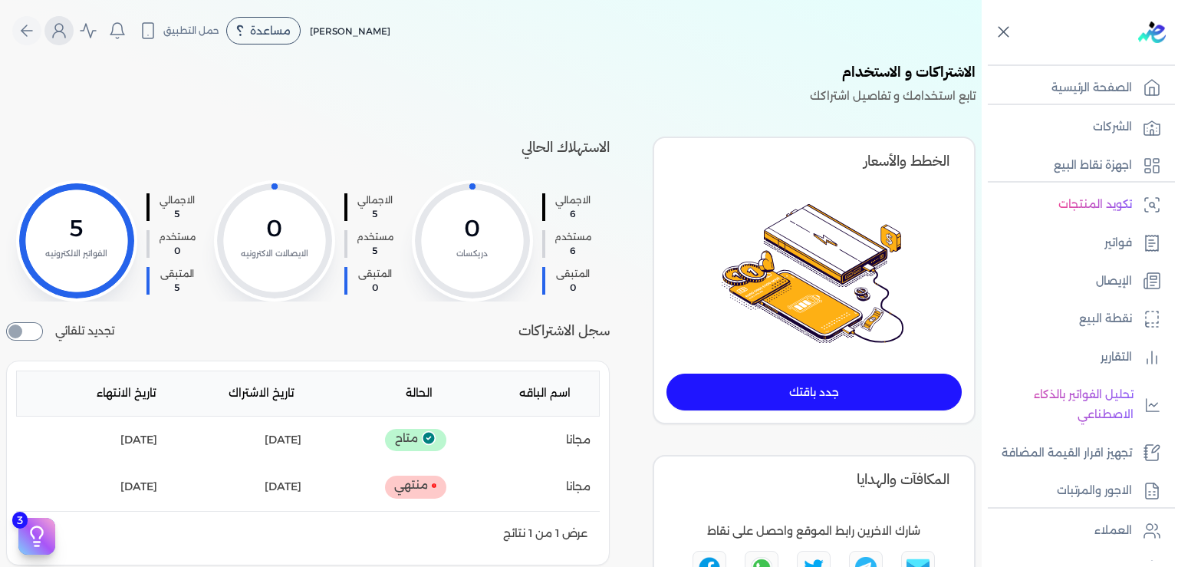
click at [68, 28] on icon "Global" at bounding box center [59, 30] width 18 height 18
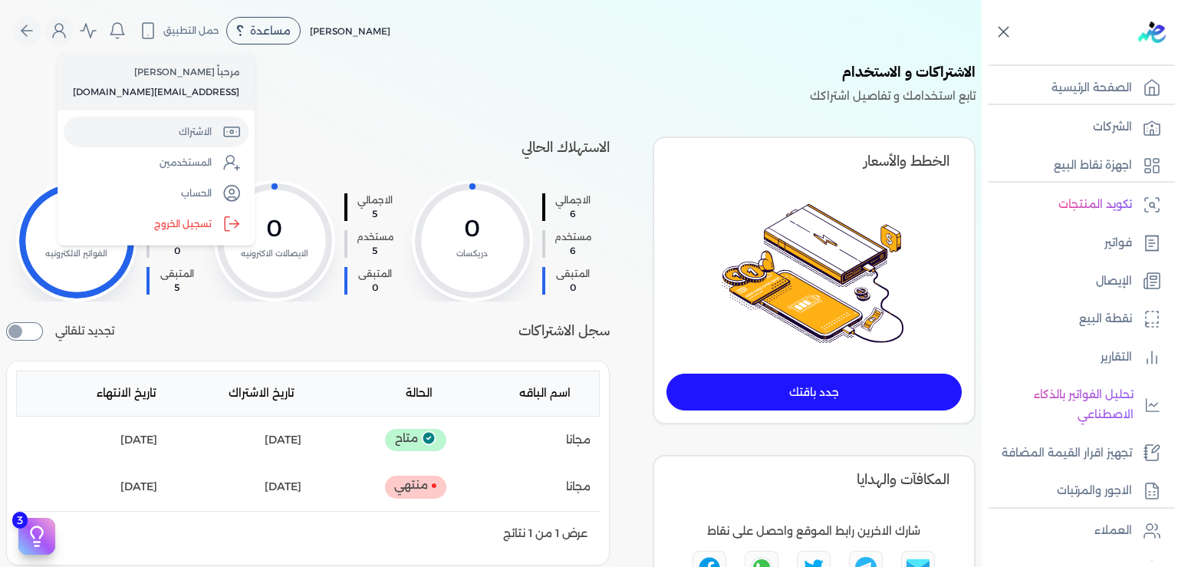
click at [191, 130] on link "الاشتراك" at bounding box center [156, 132] width 185 height 31
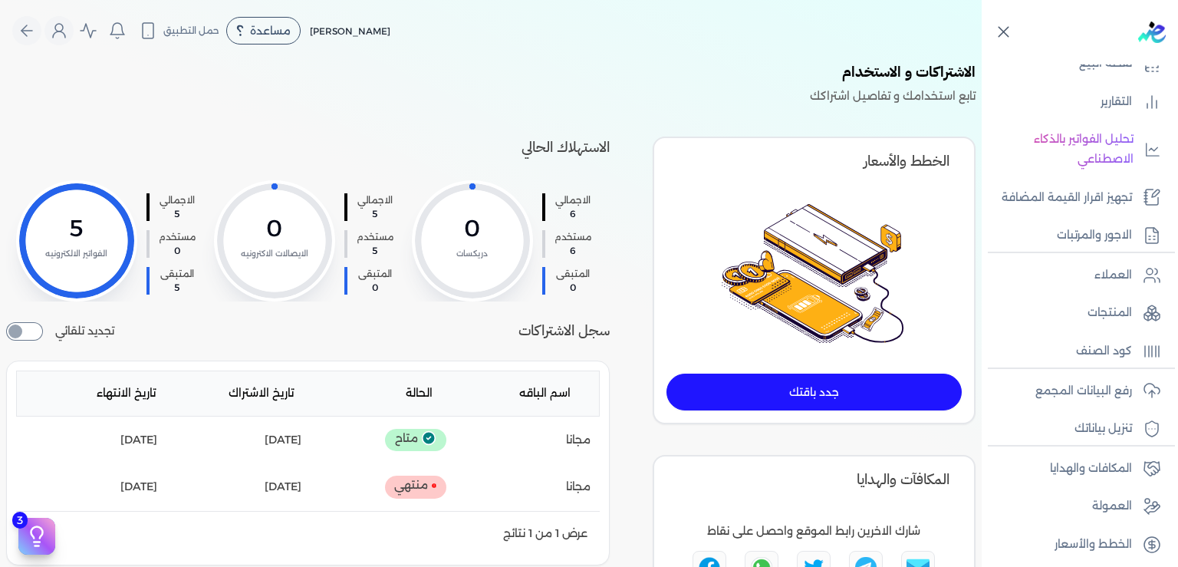
scroll to position [279, 0]
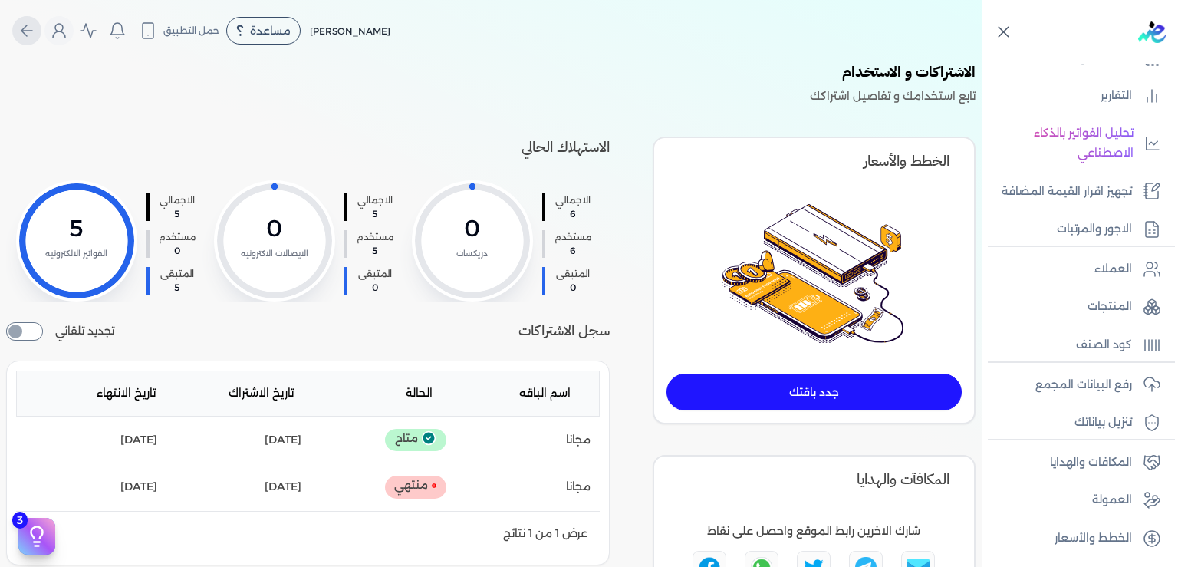
click at [35, 27] on icon "Global" at bounding box center [27, 30] width 18 height 18
select select
select select "EGP"
select select "EGS"
select select "B"
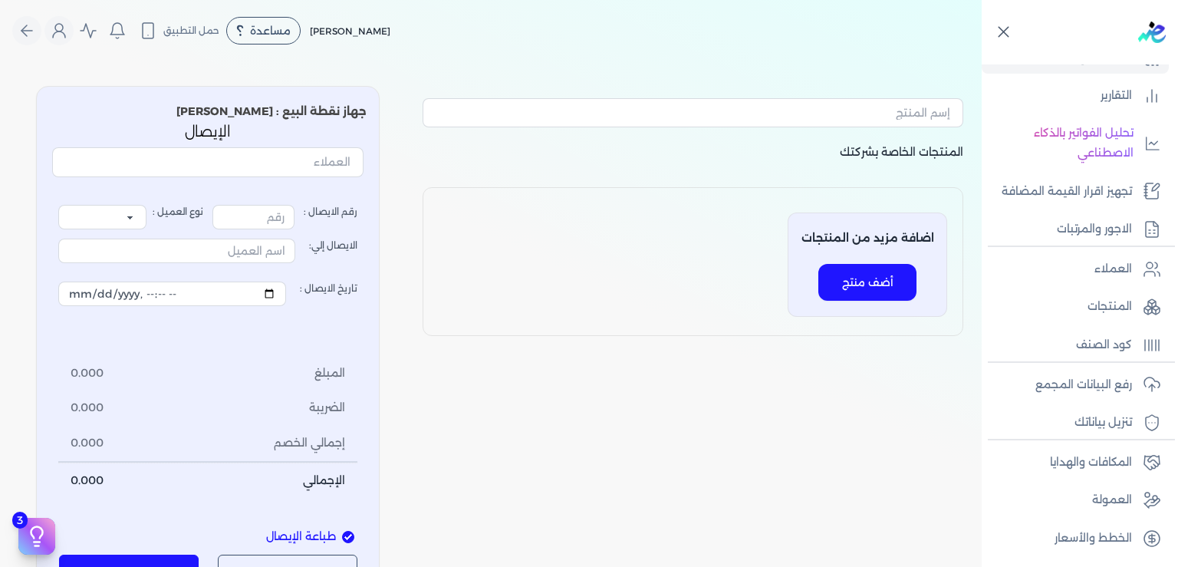
type input "19"
select select "P"
type input "عميل نقدي"
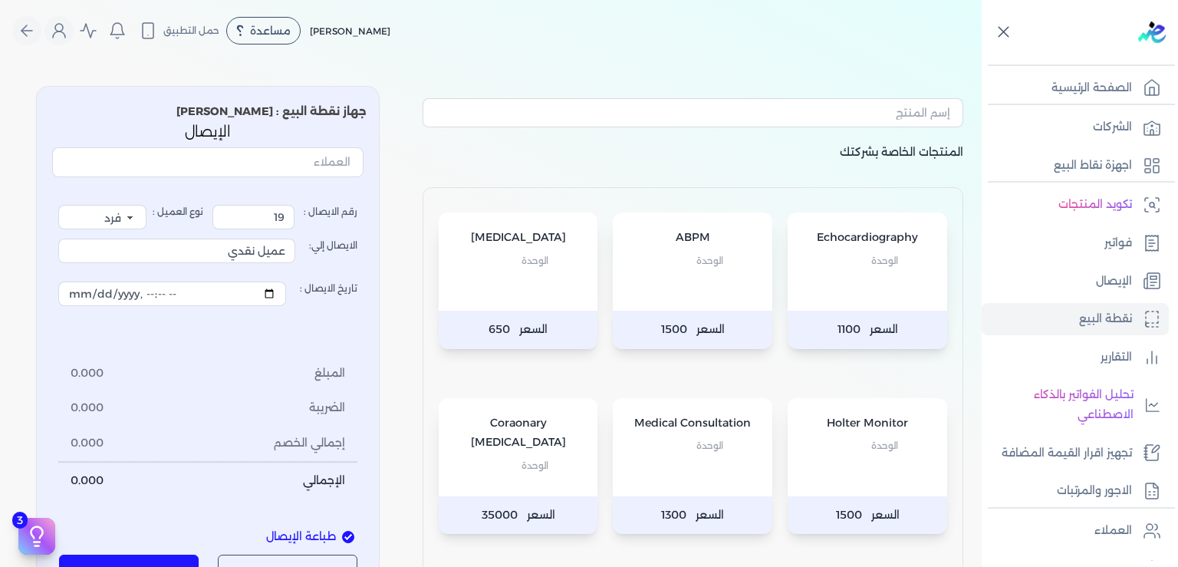
click at [1155, 32] on img at bounding box center [1152, 31] width 28 height 21
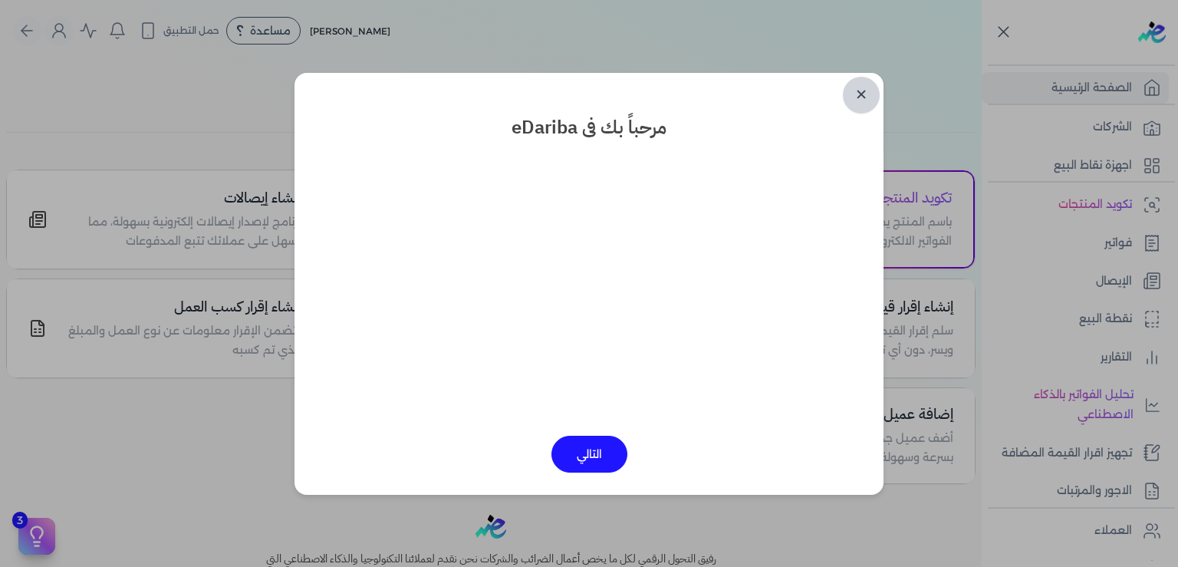
click at [864, 89] on link "✕" at bounding box center [861, 95] width 37 height 37
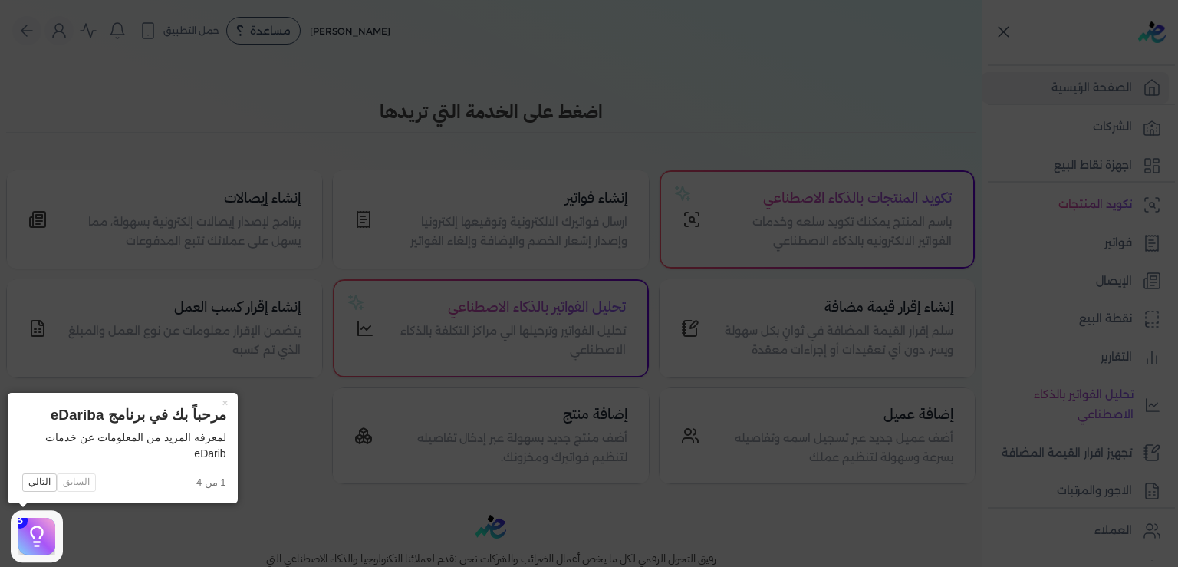
click at [419, 28] on icon at bounding box center [589, 283] width 1178 height 567
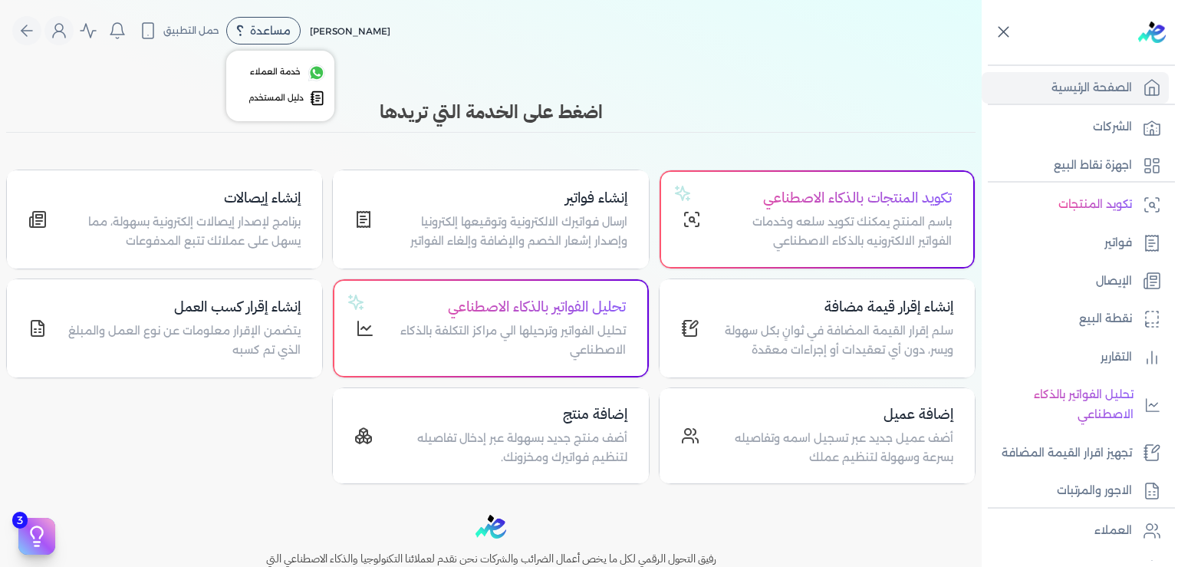
click at [272, 30] on span "مساعدة" at bounding box center [270, 30] width 41 height 11
click at [290, 66] on span "خدمة العملاء" at bounding box center [275, 72] width 51 height 12
click at [127, 33] on icon "Global" at bounding box center [117, 30] width 18 height 18
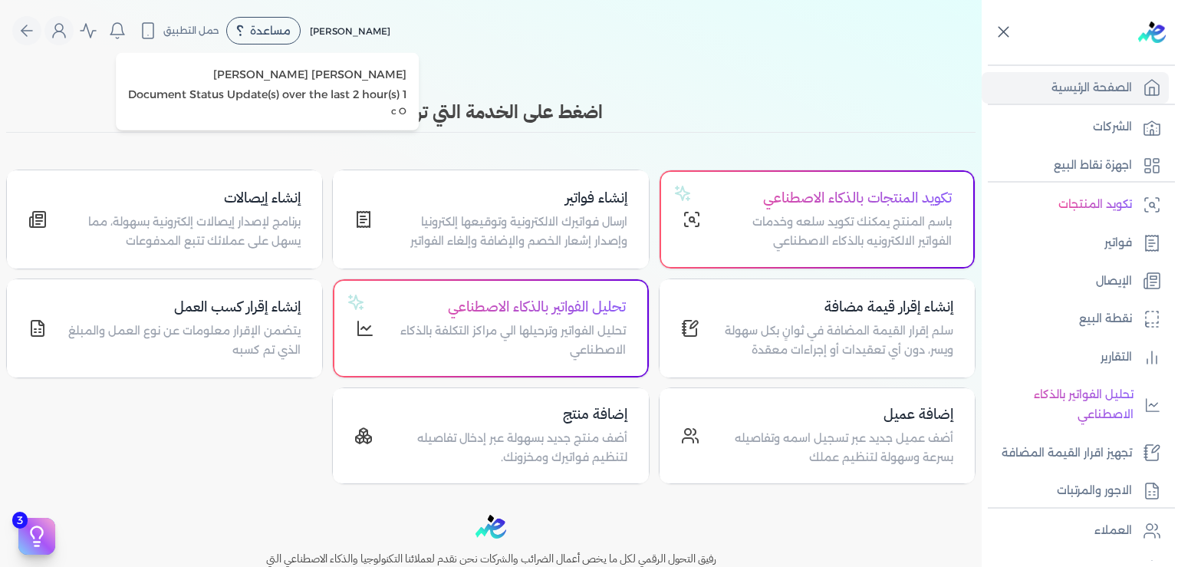
click at [62, 94] on div "Toggle Navigation الاسعار العمولات مساعدة خدمة العملاء دليل المستخدم تسجيل الدخ…" at bounding box center [491, 283] width 982 height 567
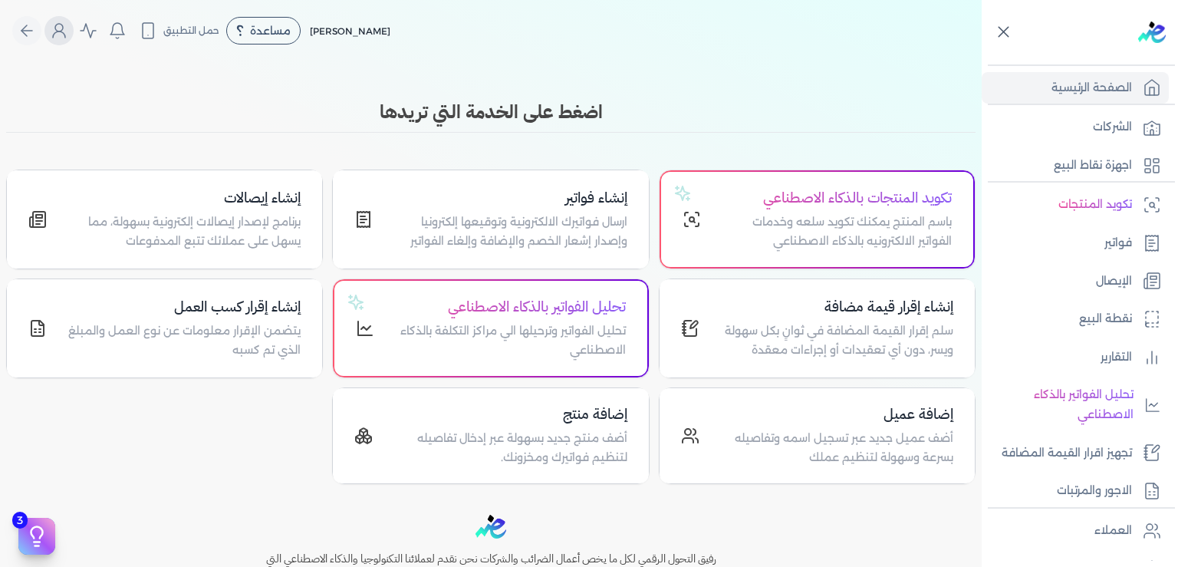
click at [68, 34] on icon "Global" at bounding box center [59, 30] width 18 height 18
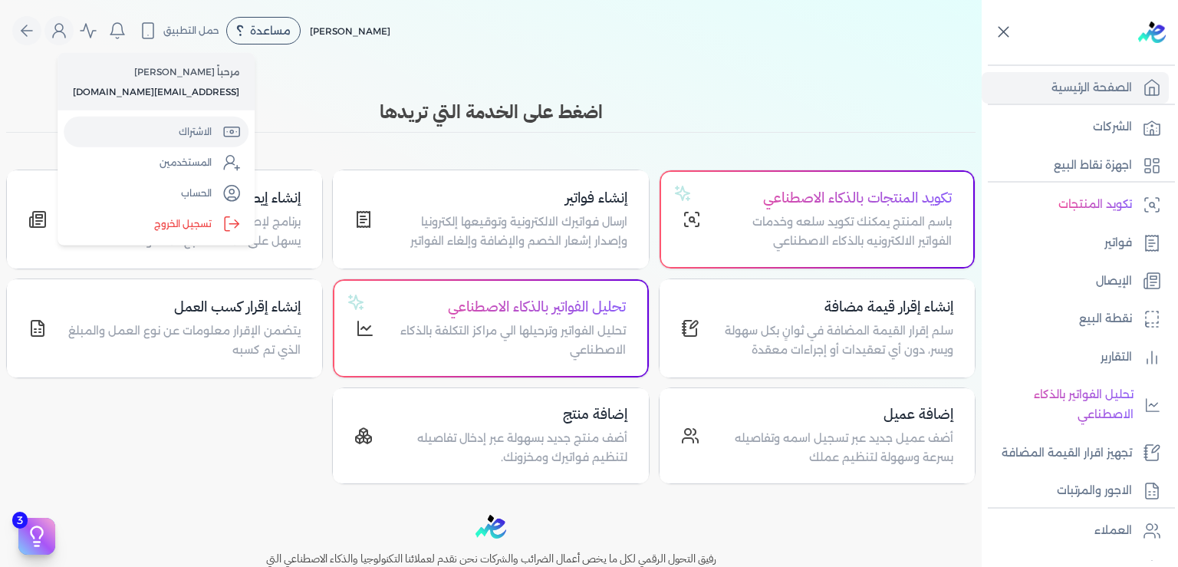
click at [173, 139] on link "الاشتراك" at bounding box center [156, 132] width 185 height 31
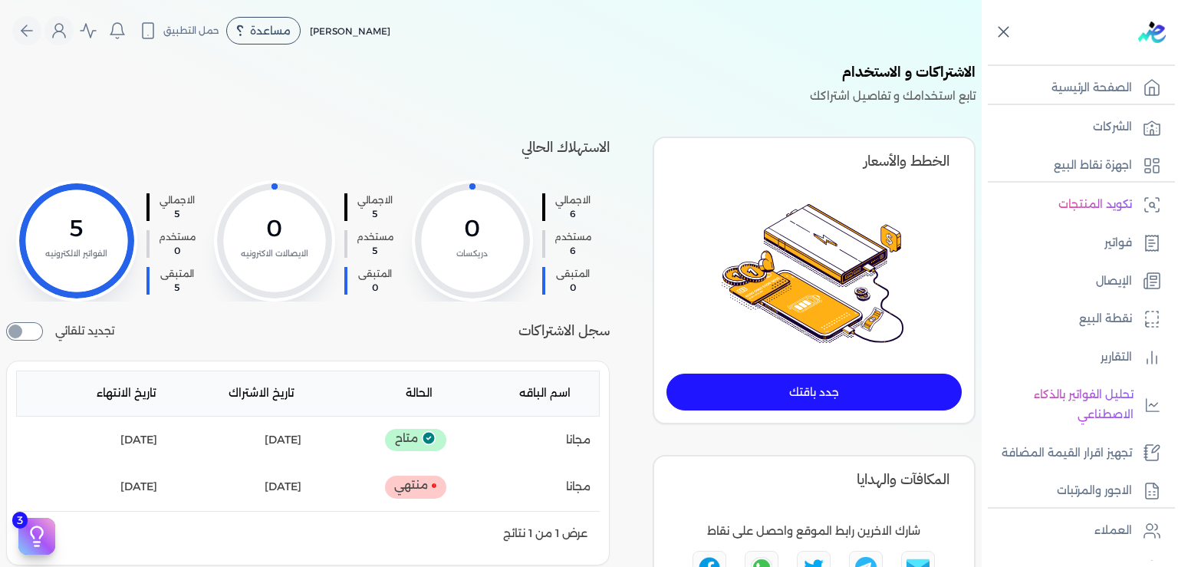
scroll to position [232, 0]
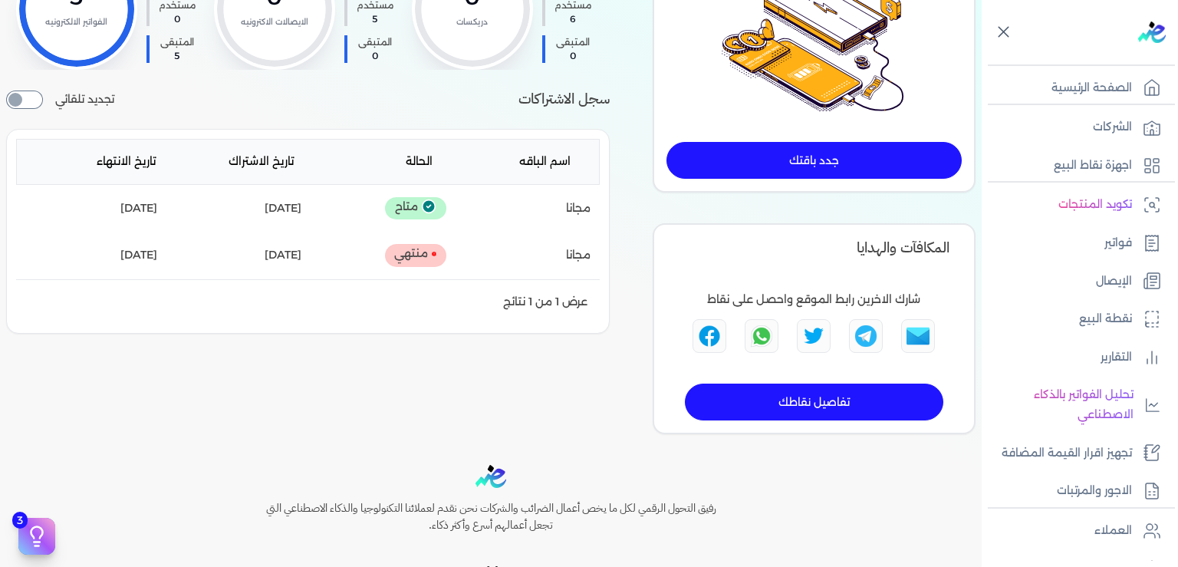
click at [37, 109] on input "checkbox" at bounding box center [24, 100] width 37 height 18
click at [41, 109] on input "checkbox" at bounding box center [24, 100] width 37 height 18
checkbox input "false"
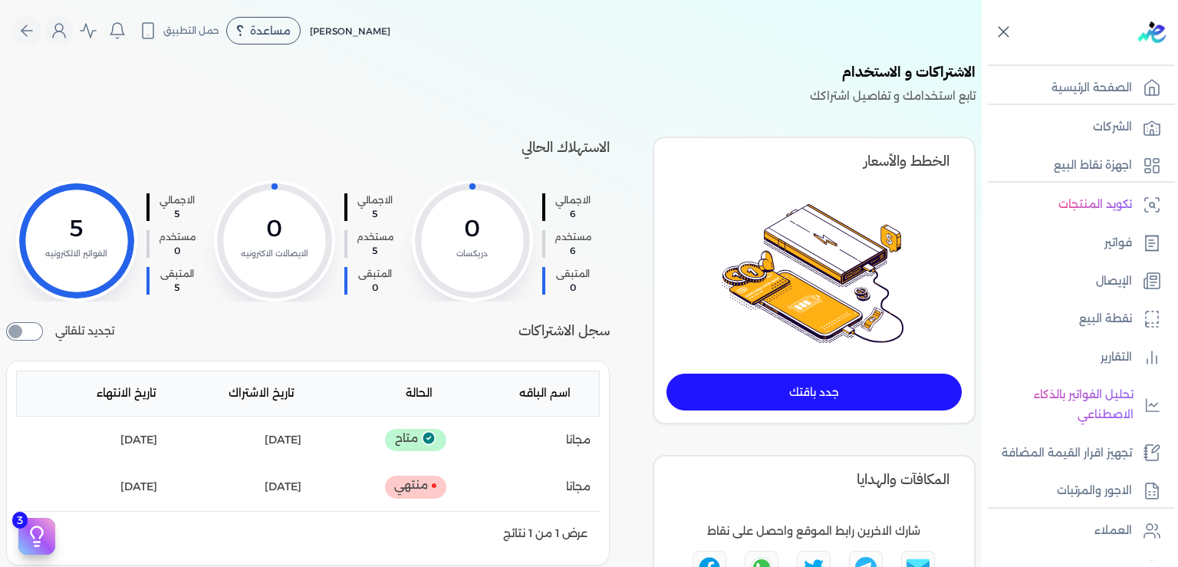
scroll to position [331, 0]
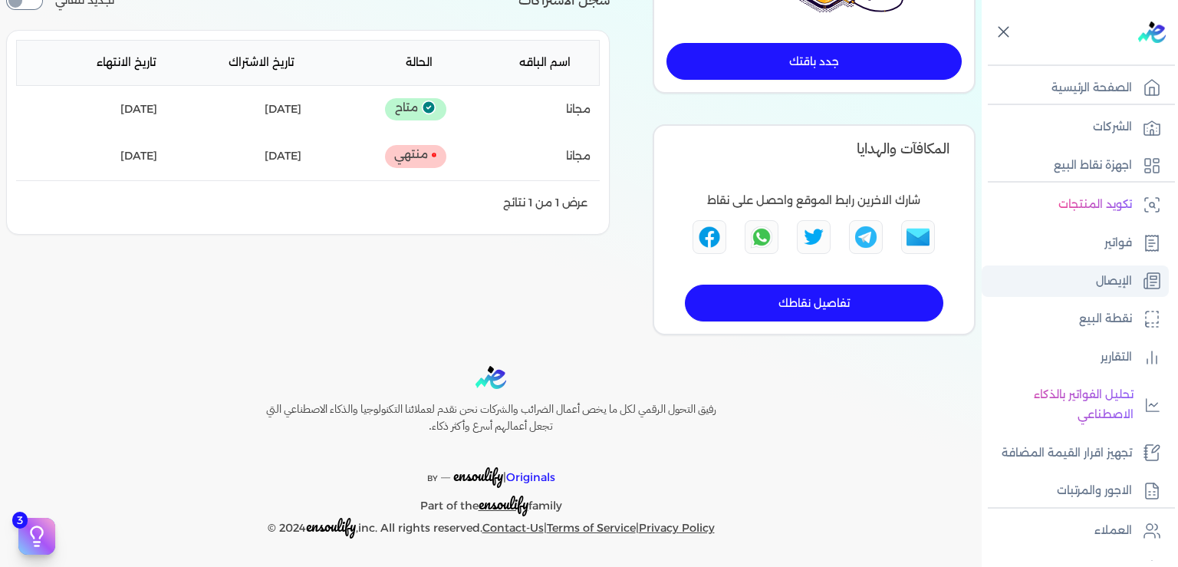
click at [1088, 284] on link "الإيصال" at bounding box center [1075, 281] width 187 height 32
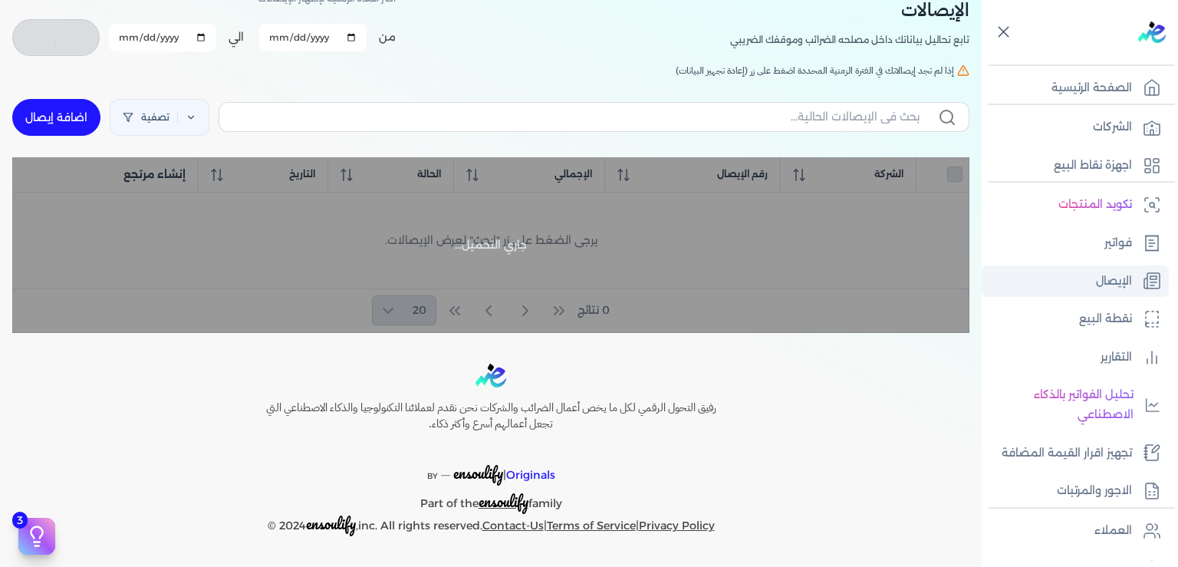
scroll to position [84, 0]
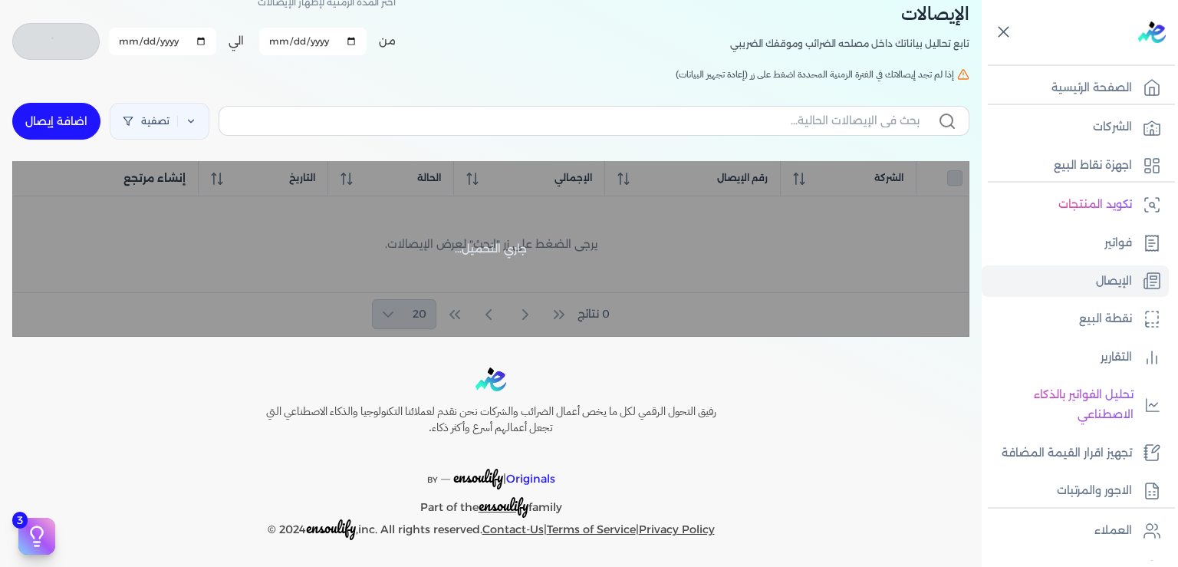
checkbox input "false"
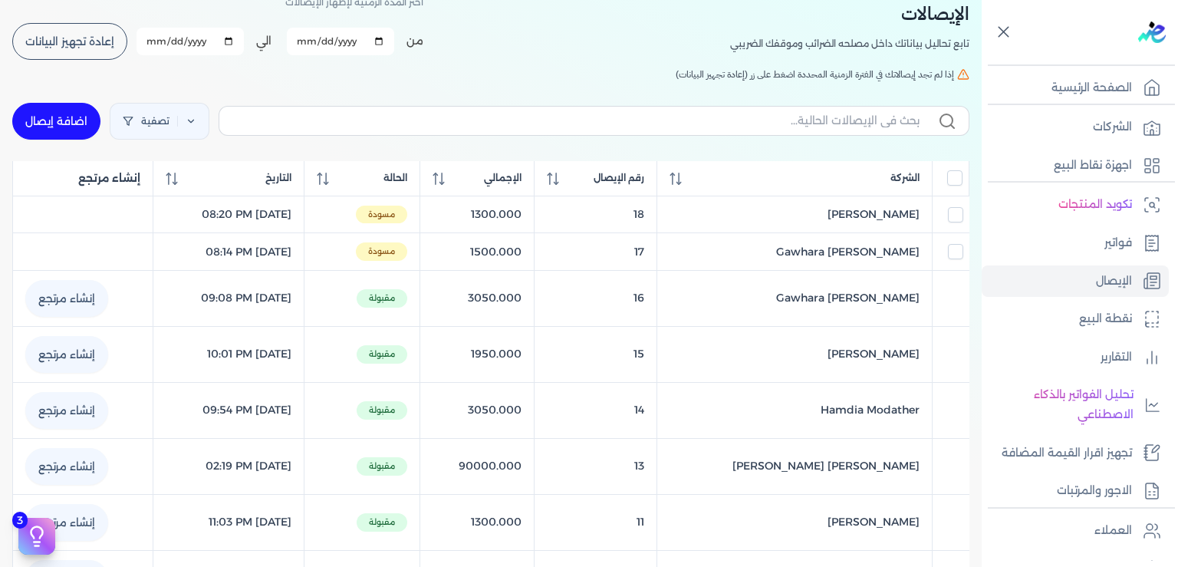
scroll to position [0, 0]
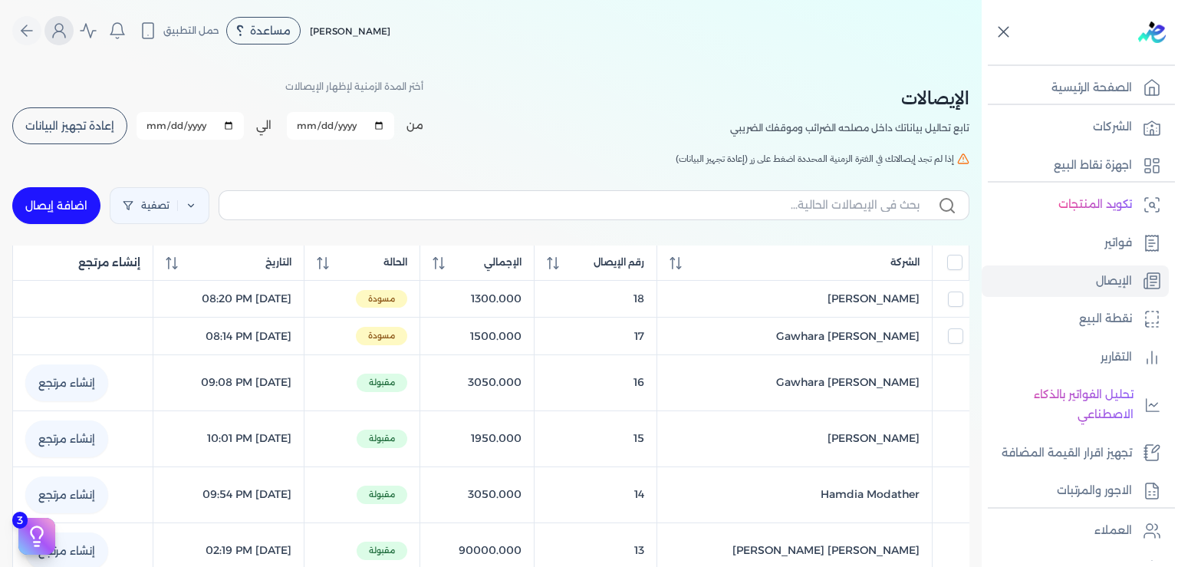
click at [68, 35] on icon "Global" at bounding box center [59, 30] width 18 height 18
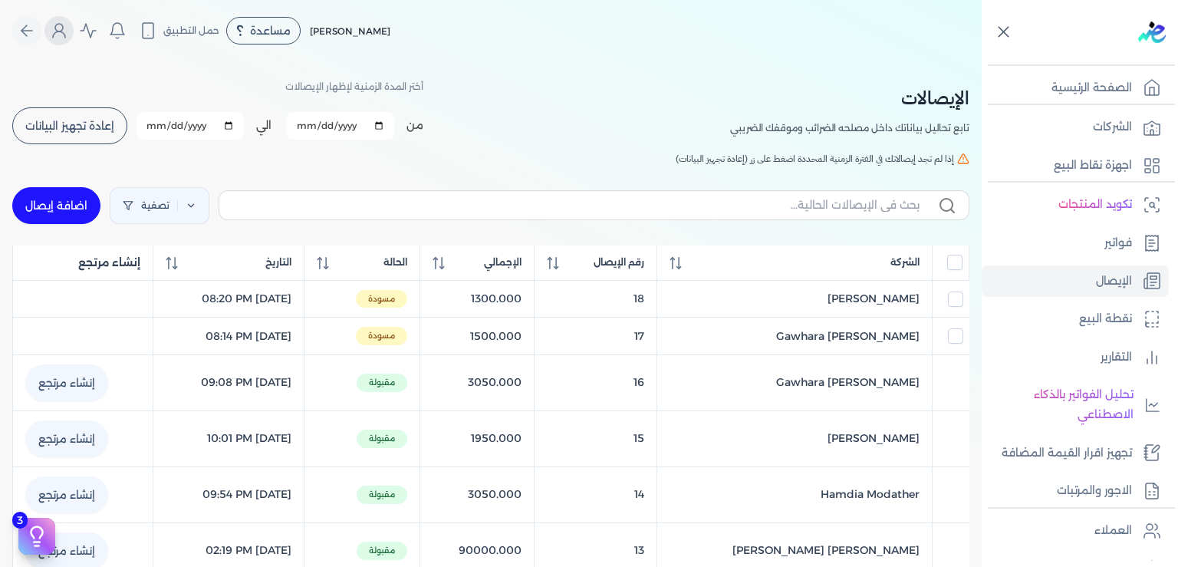
click at [63, 29] on circle "Global" at bounding box center [59, 28] width 8 height 8
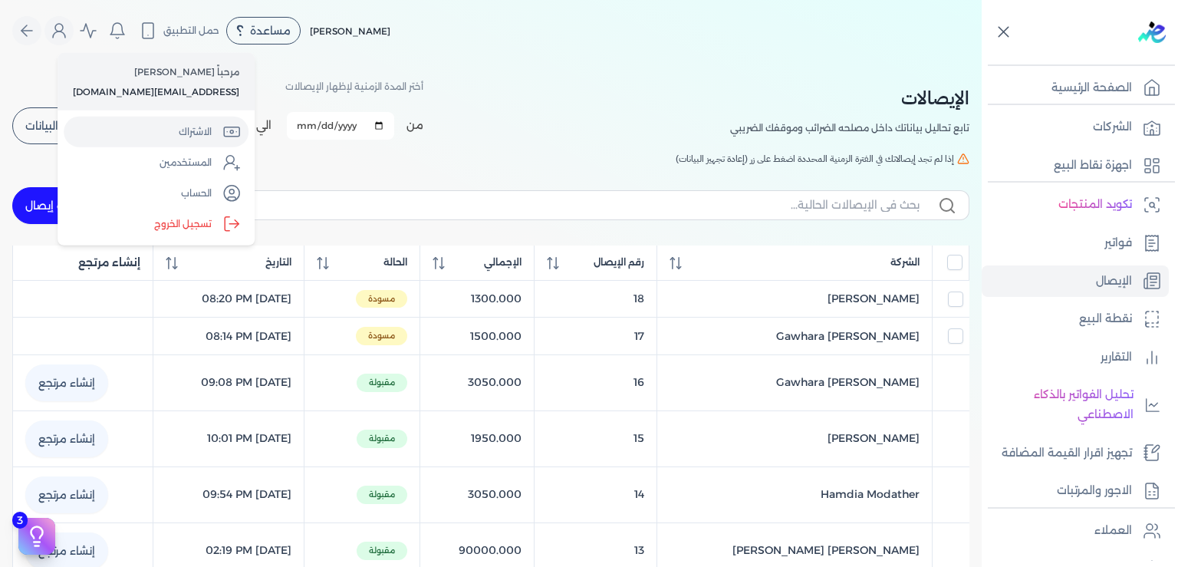
click at [178, 137] on link "الاشتراك" at bounding box center [156, 132] width 185 height 31
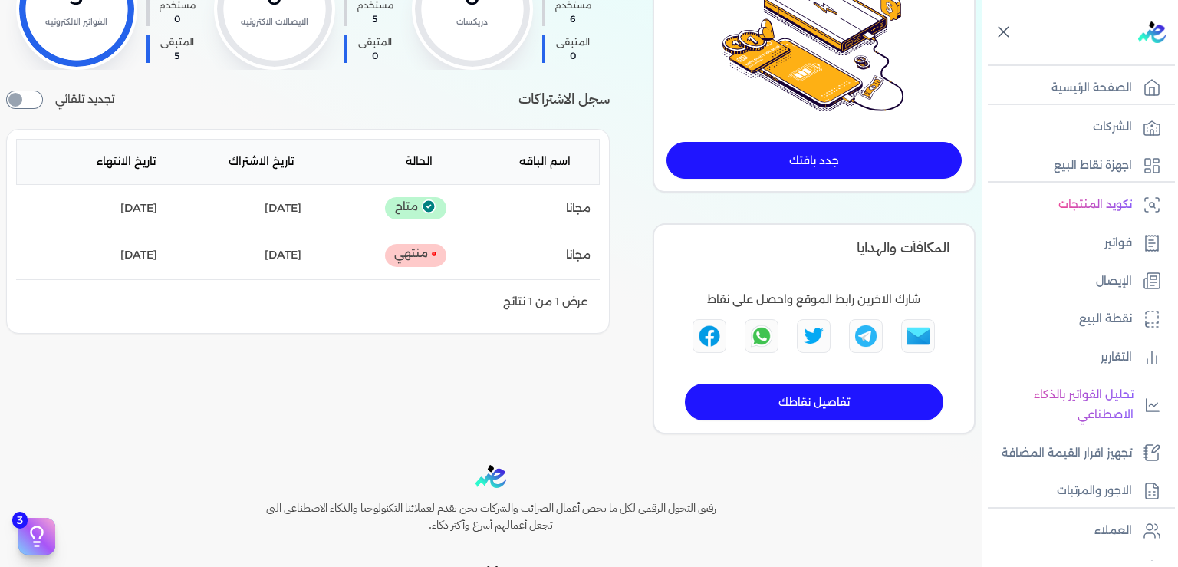
click at [164, 440] on div "Toggle Navigation الاسعار العمولات مساعدة خدمة العملاء دليل المستخدم تسجيل الدخ…" at bounding box center [491, 283] width 982 height 567
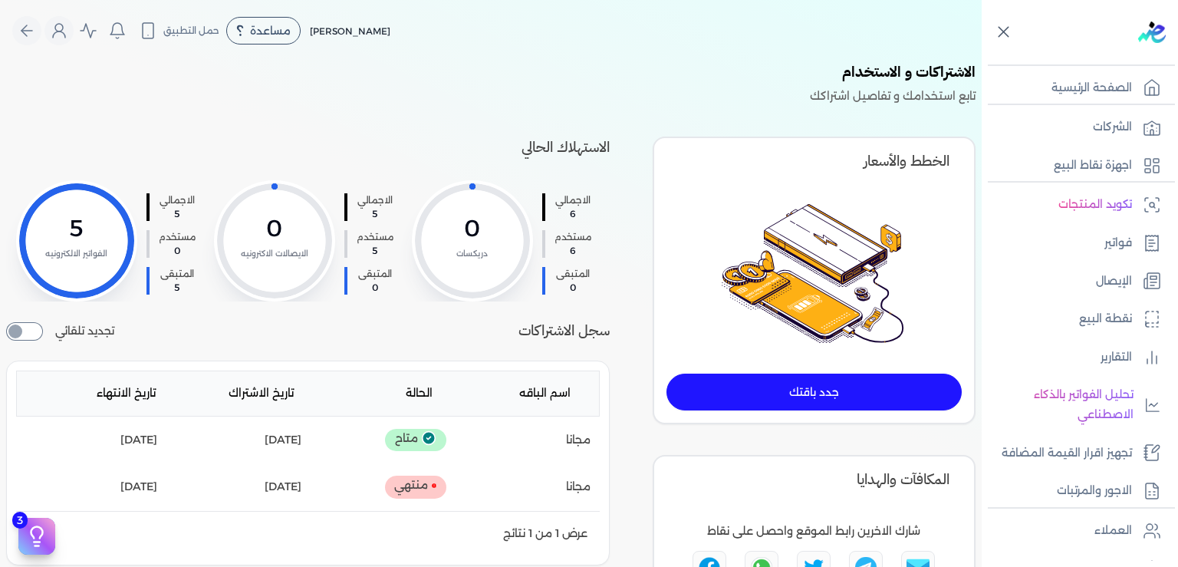
click at [70, 14] on nav "Toggle Navigation الاسعار العمولات مساعدة خدمة العملاء دليل المستخدم تسجيل الدخ…" at bounding box center [491, 30] width 982 height 61
click at [68, 37] on icon "Global" at bounding box center [59, 30] width 18 height 18
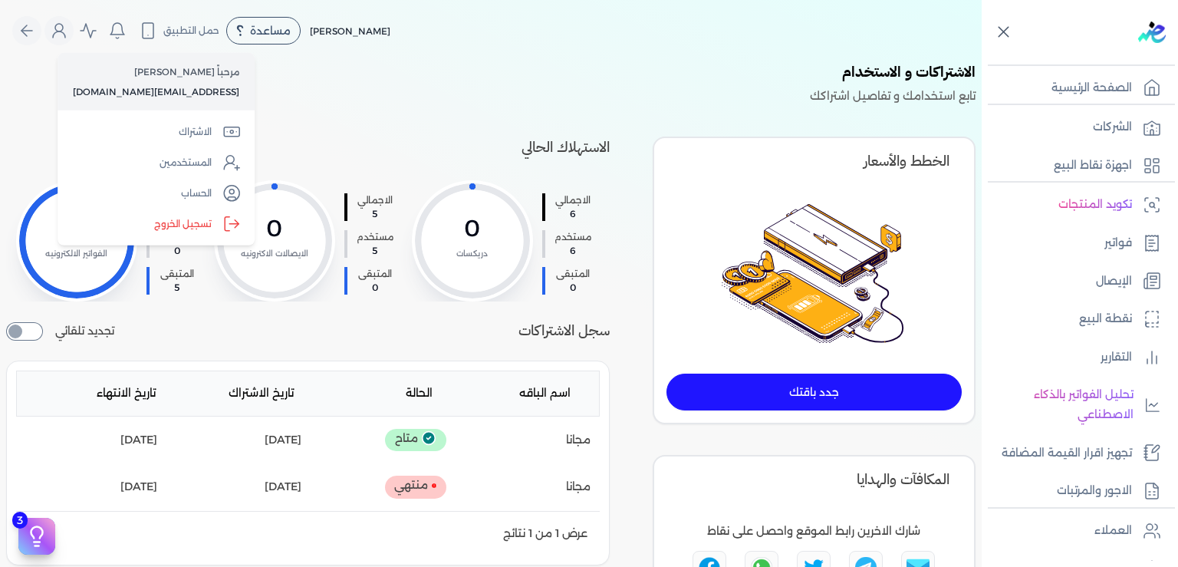
click at [180, 233] on label "تسجيل الخروج" at bounding box center [156, 224] width 185 height 31
click at [982, 61] on input "Close" at bounding box center [982, 61] width 0 height 0
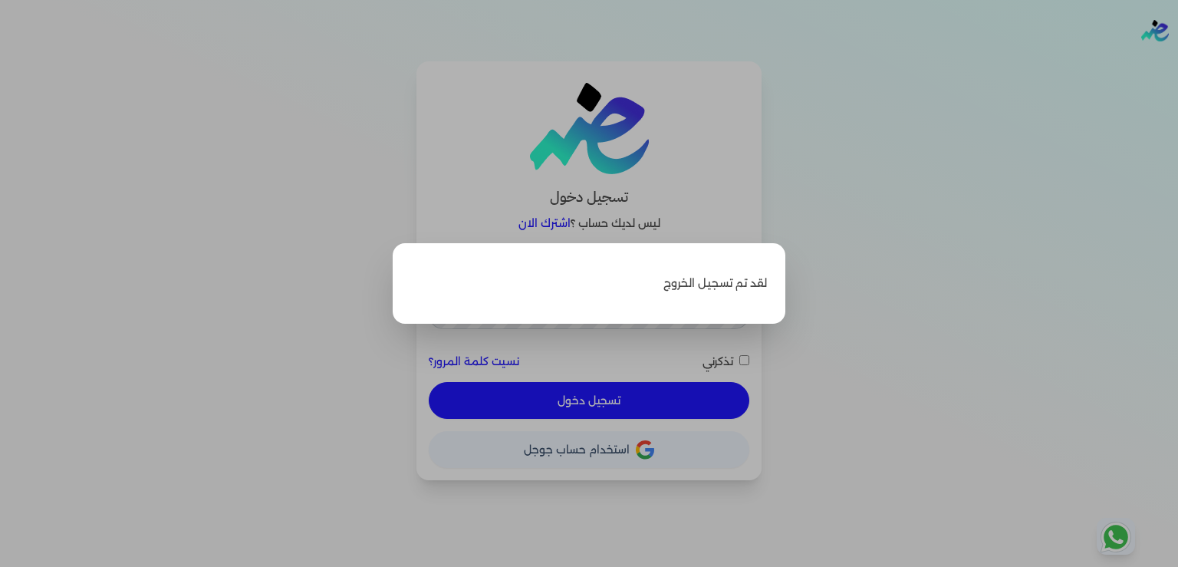
click at [831, 243] on label "Close" at bounding box center [589, 283] width 1178 height 567
click at [1177, 61] on input "Close" at bounding box center [1178, 61] width 0 height 0
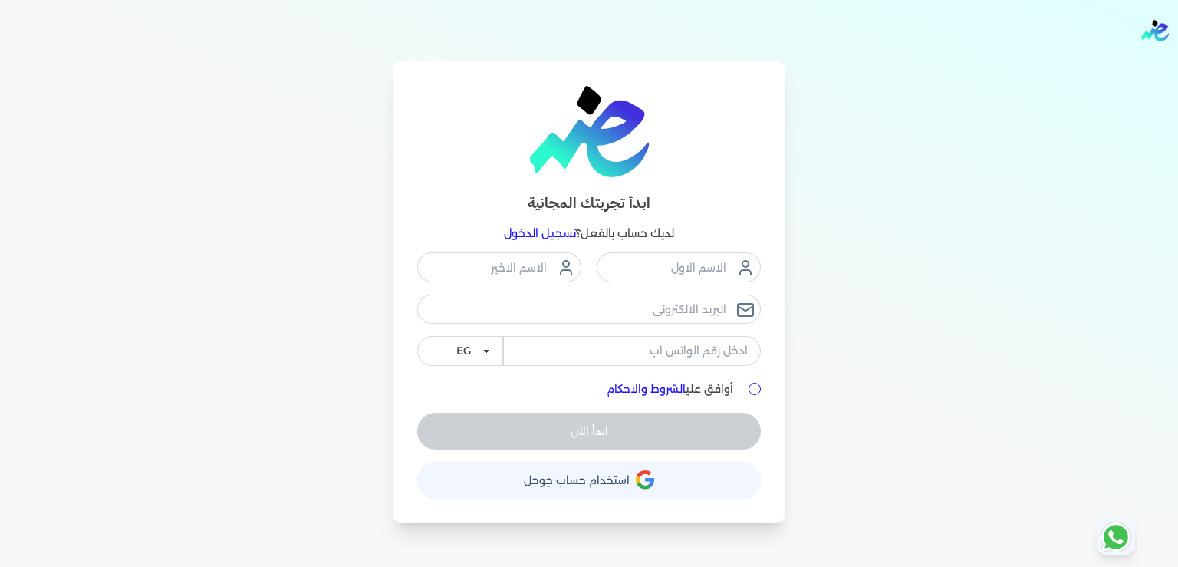
click at [554, 232] on link "تسجيل الدخول" at bounding box center [540, 233] width 72 height 14
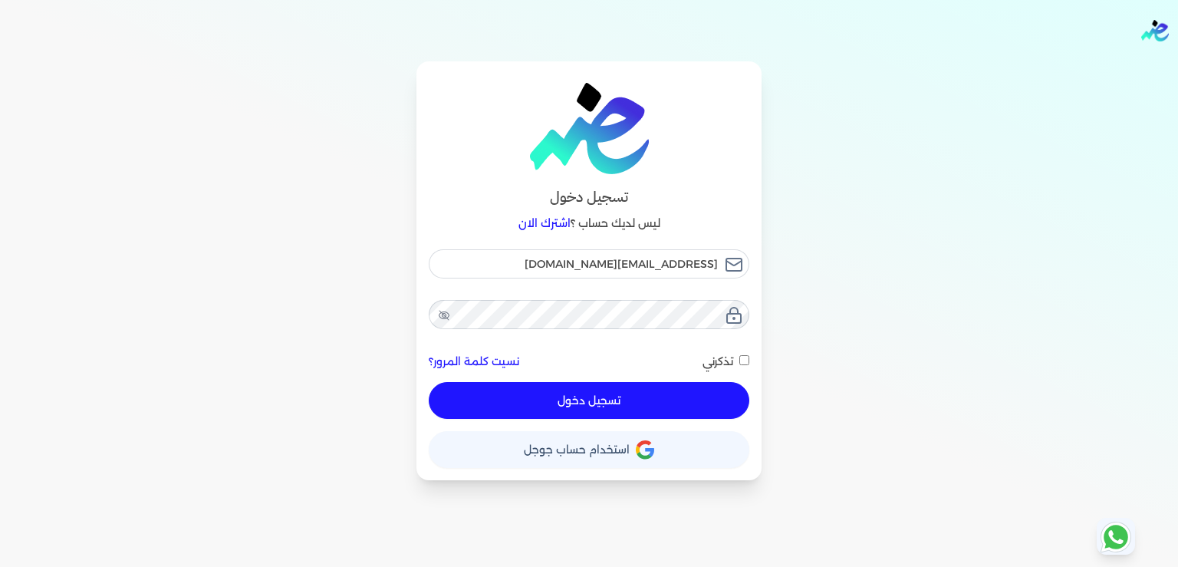
click at [607, 398] on button "تسجيل دخول" at bounding box center [589, 400] width 321 height 37
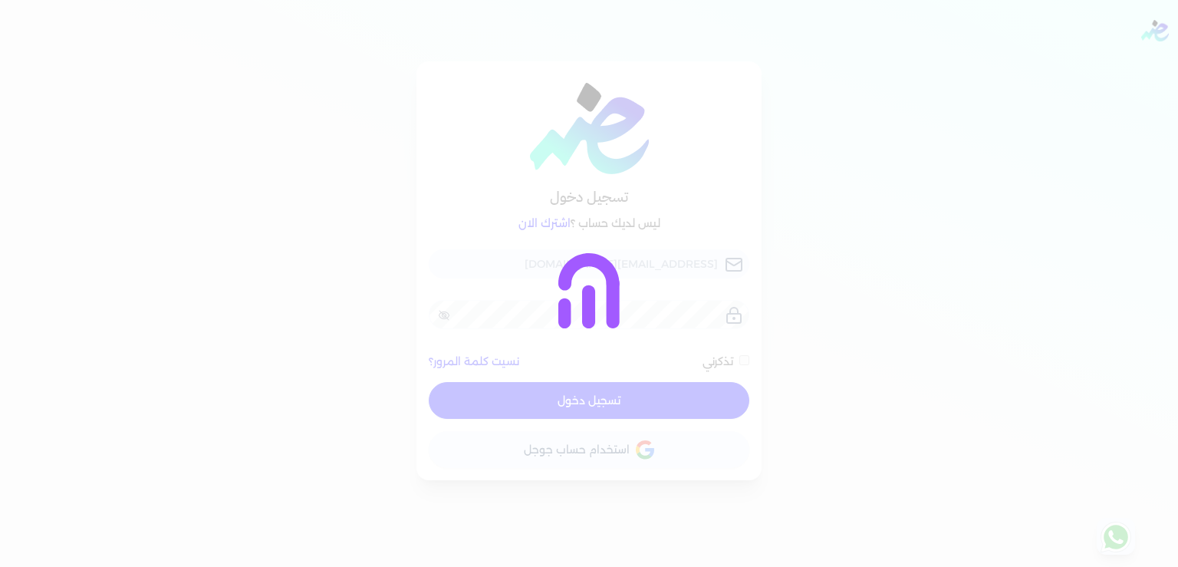
checkbox input "false"
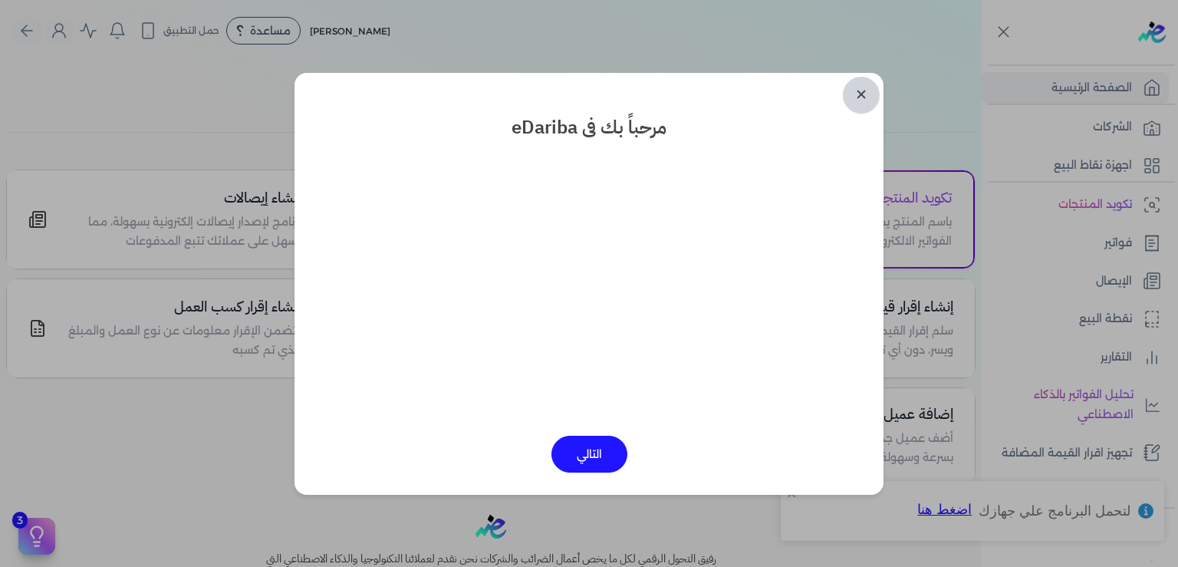
click at [861, 92] on link "✕" at bounding box center [861, 95] width 37 height 37
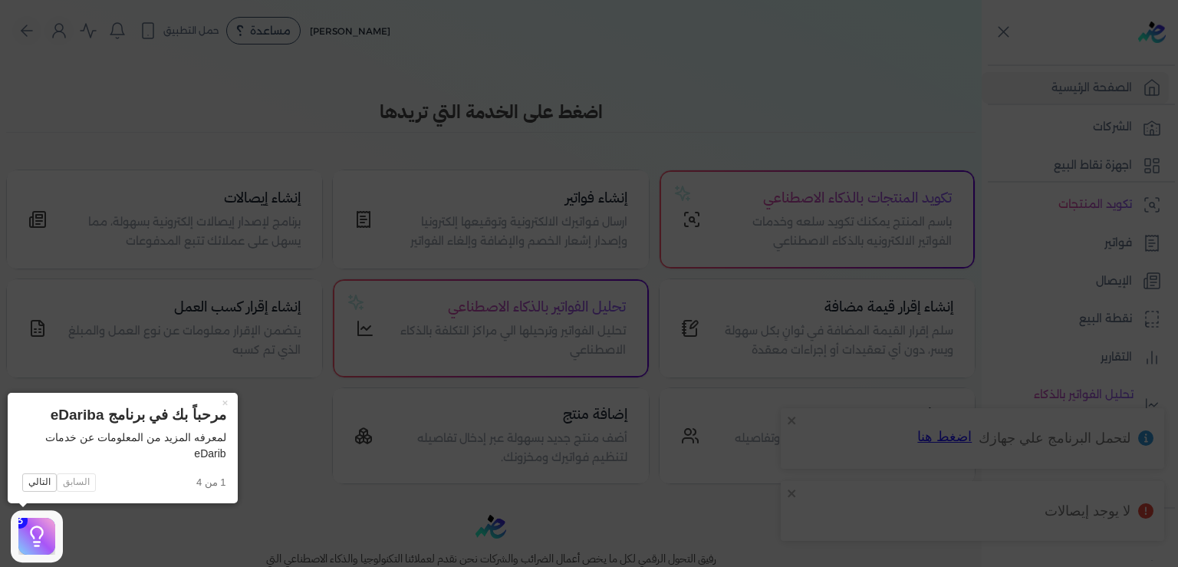
click at [72, 40] on icon at bounding box center [589, 283] width 1178 height 567
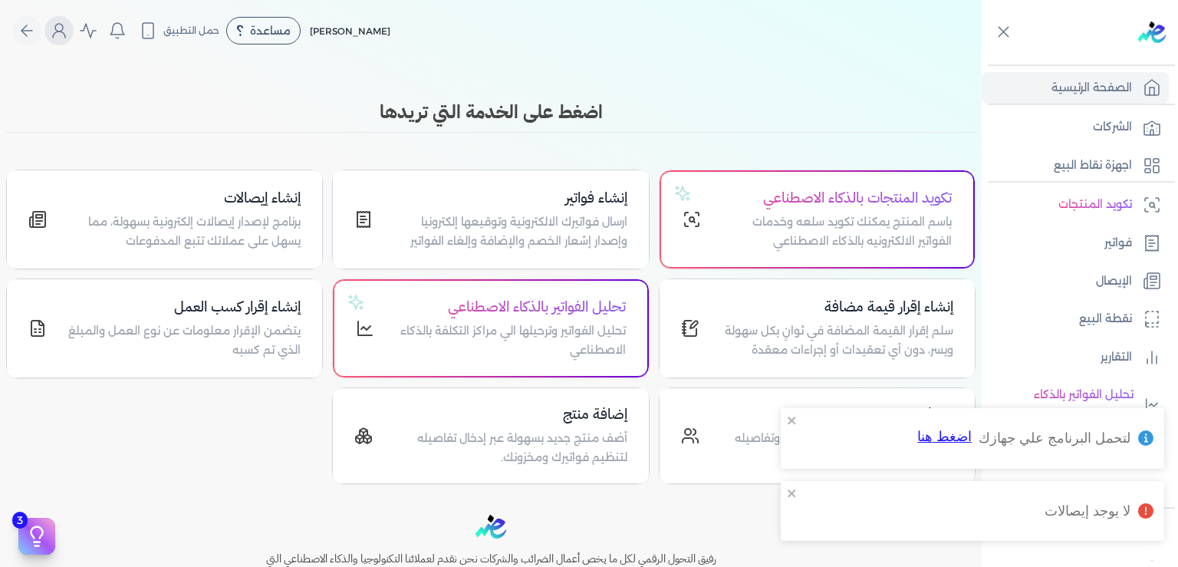
click at [68, 29] on icon "Global" at bounding box center [59, 30] width 18 height 18
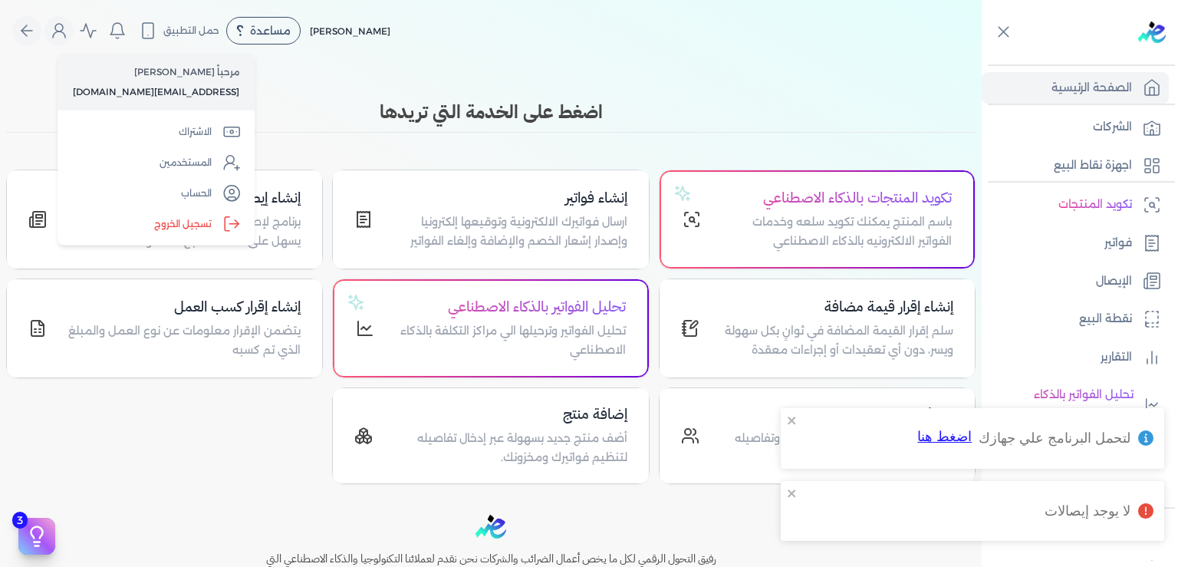
click at [299, 100] on h3 "اضغط على الخدمة التي تريدها" at bounding box center [491, 112] width 970 height 28
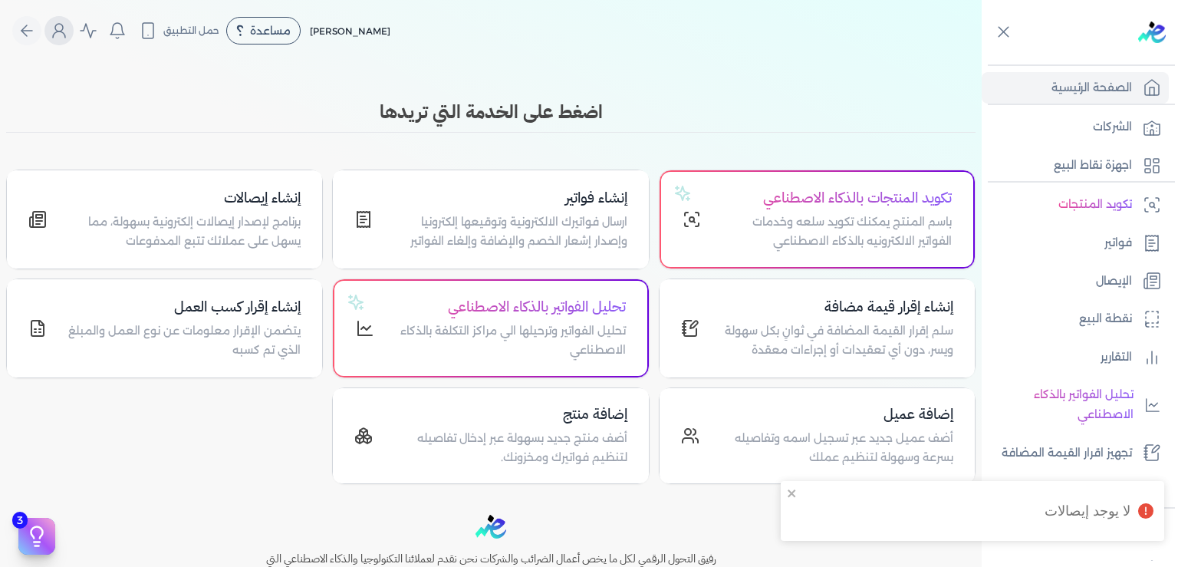
click at [68, 35] on icon "Global" at bounding box center [59, 30] width 18 height 18
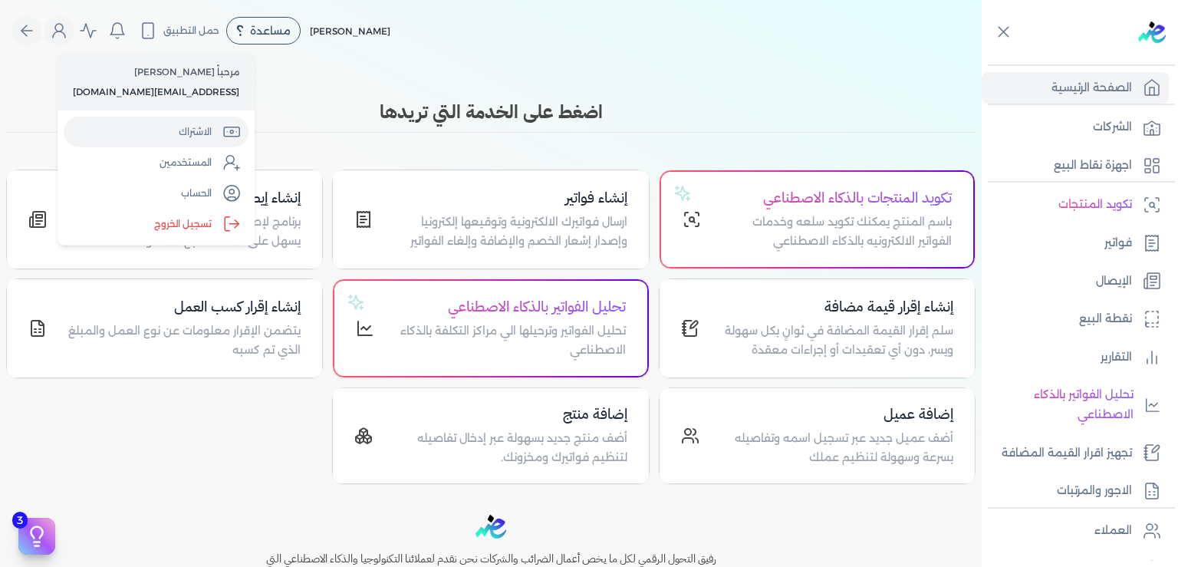
click at [172, 139] on link "الاشتراك" at bounding box center [156, 132] width 185 height 31
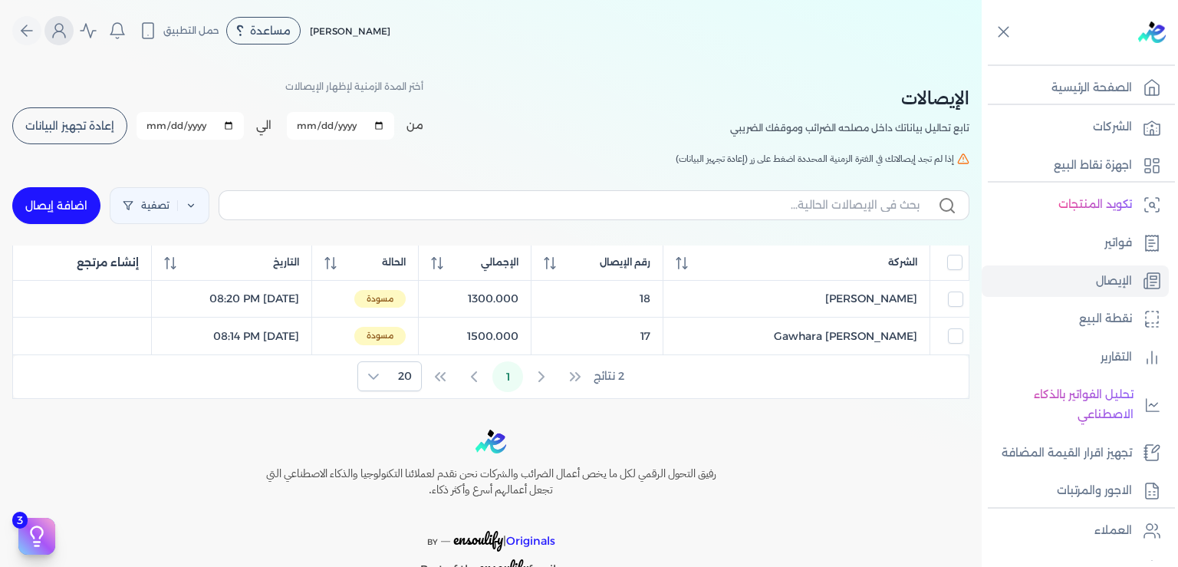
click at [68, 31] on icon "Global" at bounding box center [59, 30] width 18 height 18
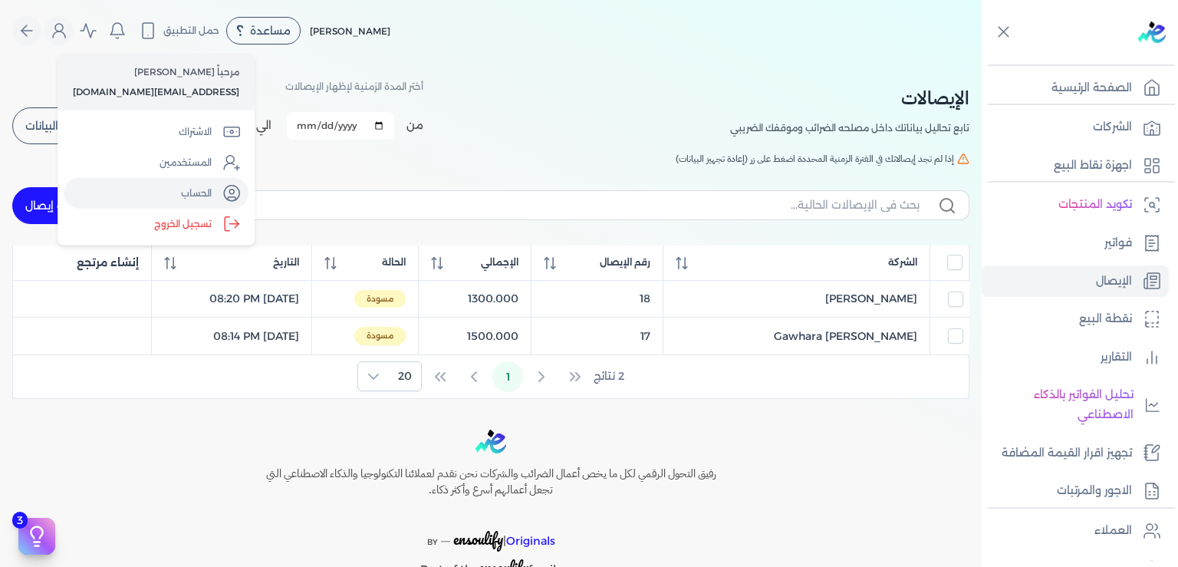
click at [178, 185] on link "الحساب" at bounding box center [156, 193] width 185 height 31
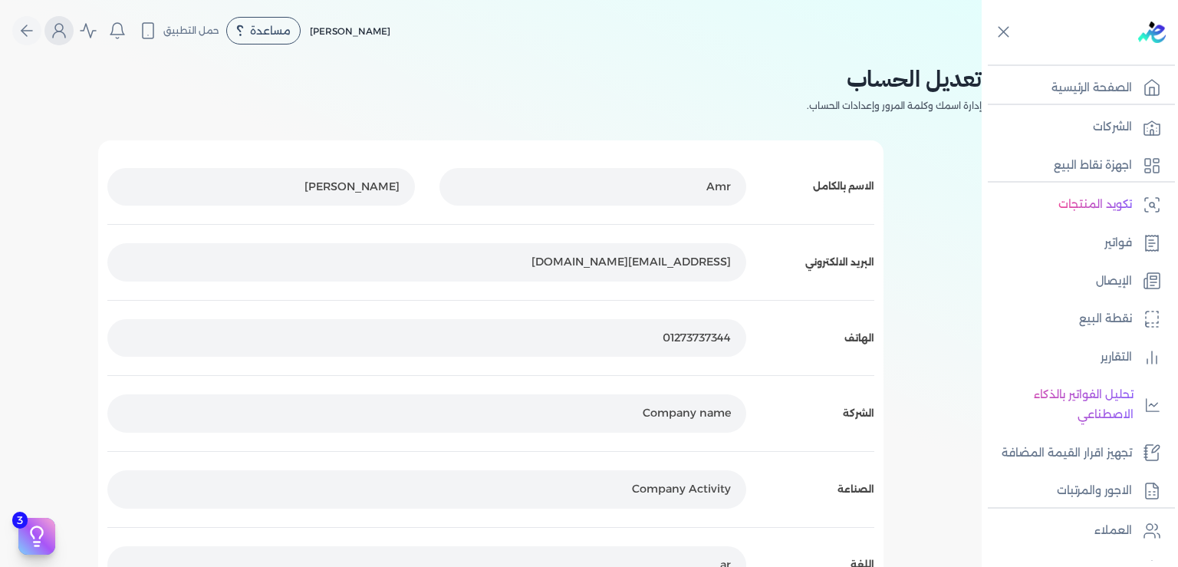
click at [66, 24] on icon "Global" at bounding box center [59, 30] width 18 height 18
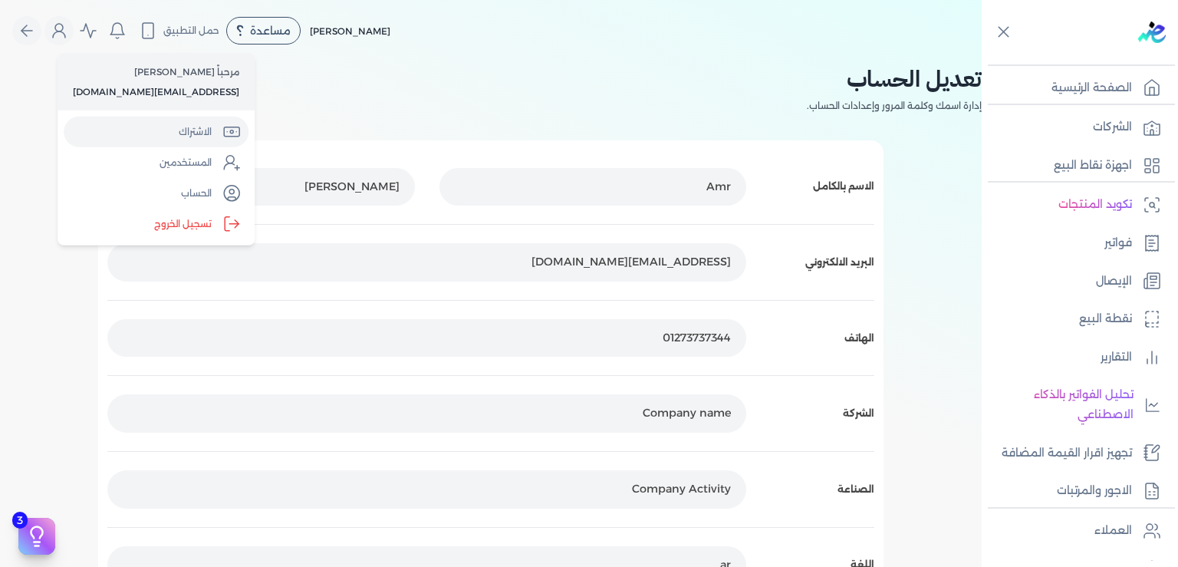
click at [193, 139] on link "الاشتراك" at bounding box center [156, 132] width 185 height 31
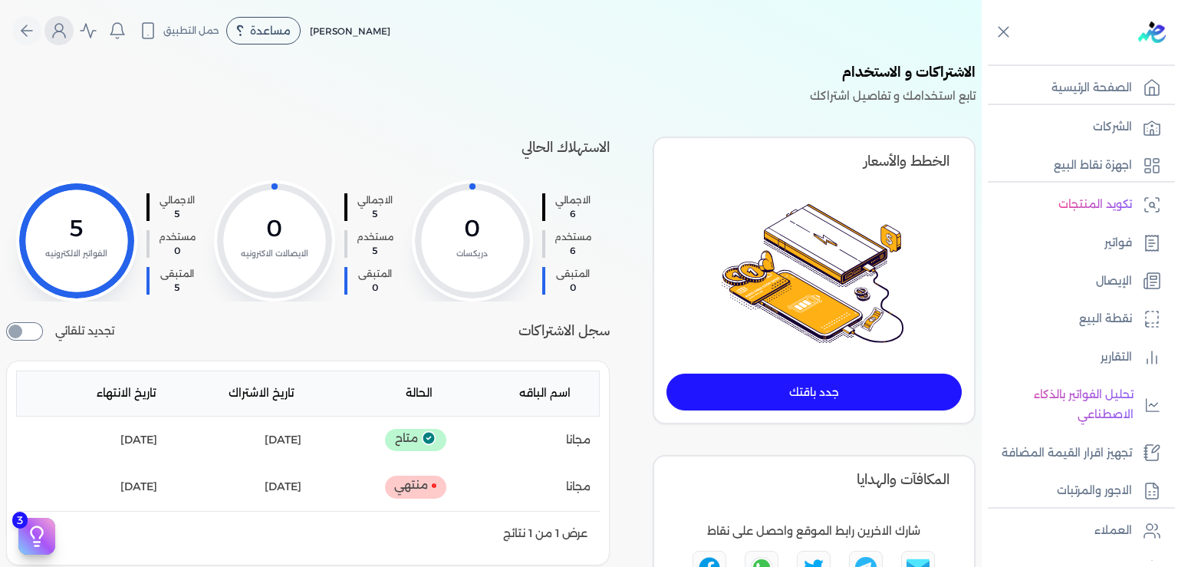
click at [68, 29] on icon "Global" at bounding box center [59, 30] width 18 height 18
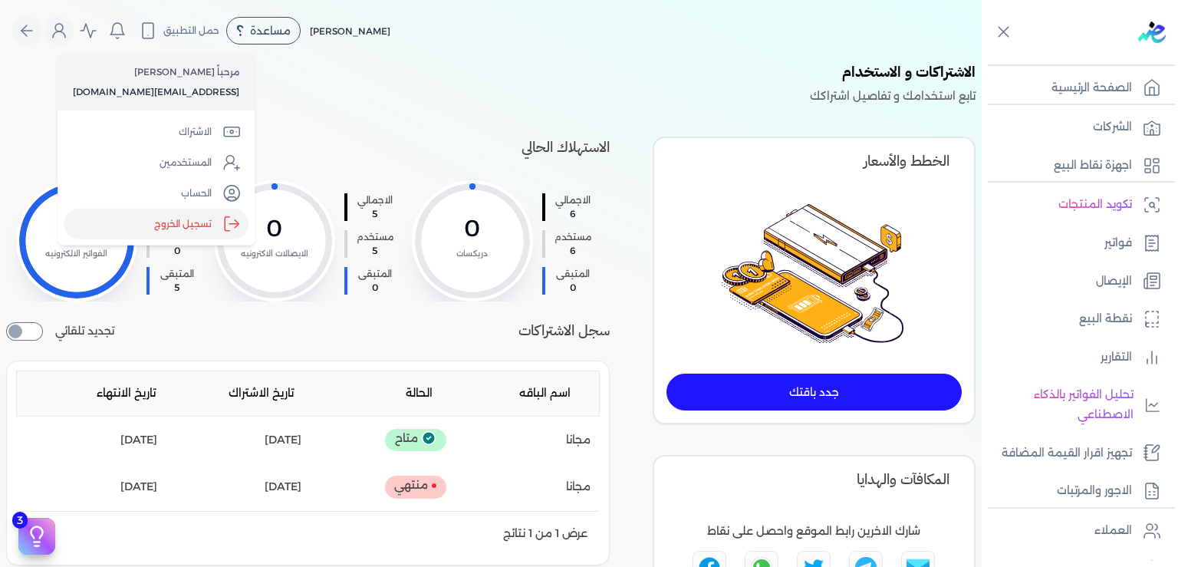
click at [177, 226] on label "تسجيل الخروج" at bounding box center [156, 224] width 185 height 31
click at [982, 61] on input "Close" at bounding box center [982, 61] width 0 height 0
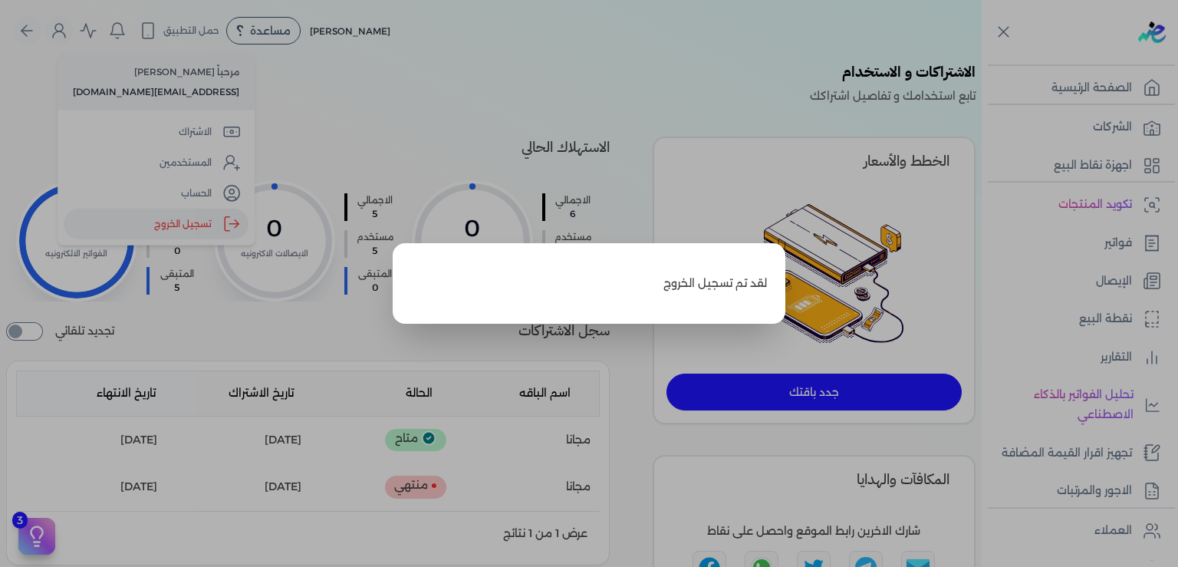
click at [177, 226] on label "Close" at bounding box center [589, 283] width 1178 height 567
click at [982, 61] on input "Close" at bounding box center [982, 61] width 0 height 0
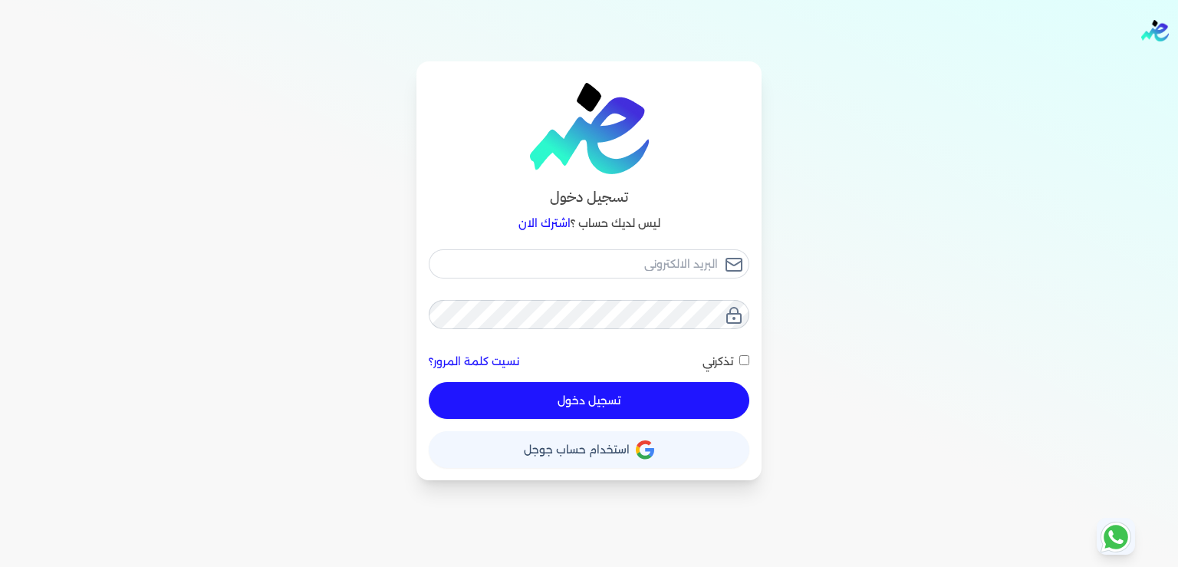
type input "[EMAIL_ADDRESS][DOMAIN_NAME]"
click at [605, 402] on button "تسجيل دخول" at bounding box center [589, 400] width 321 height 37
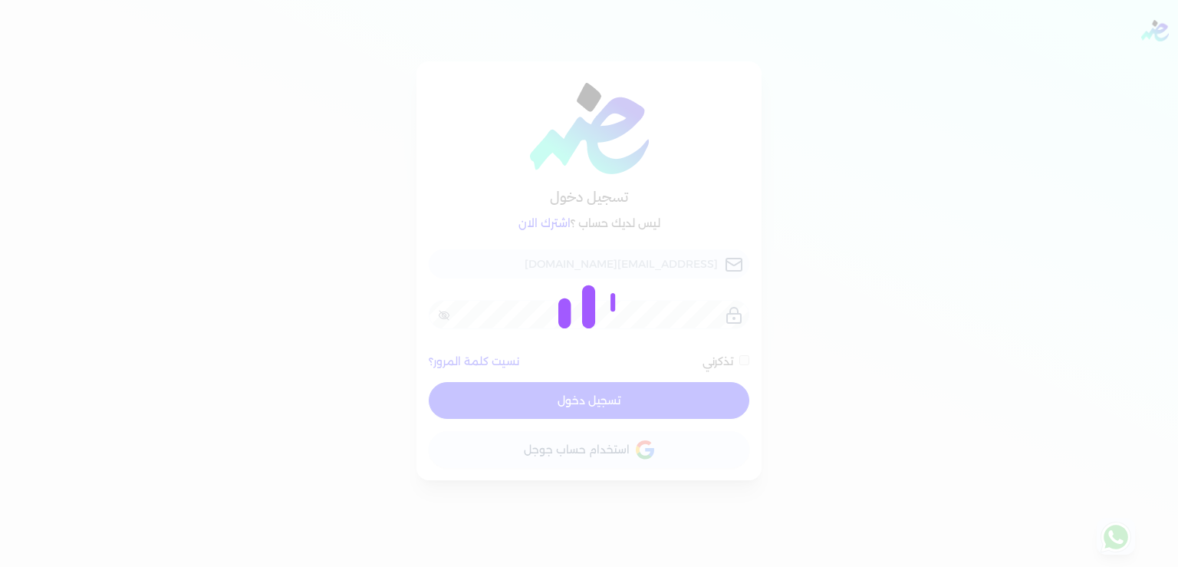
checkbox input "false"
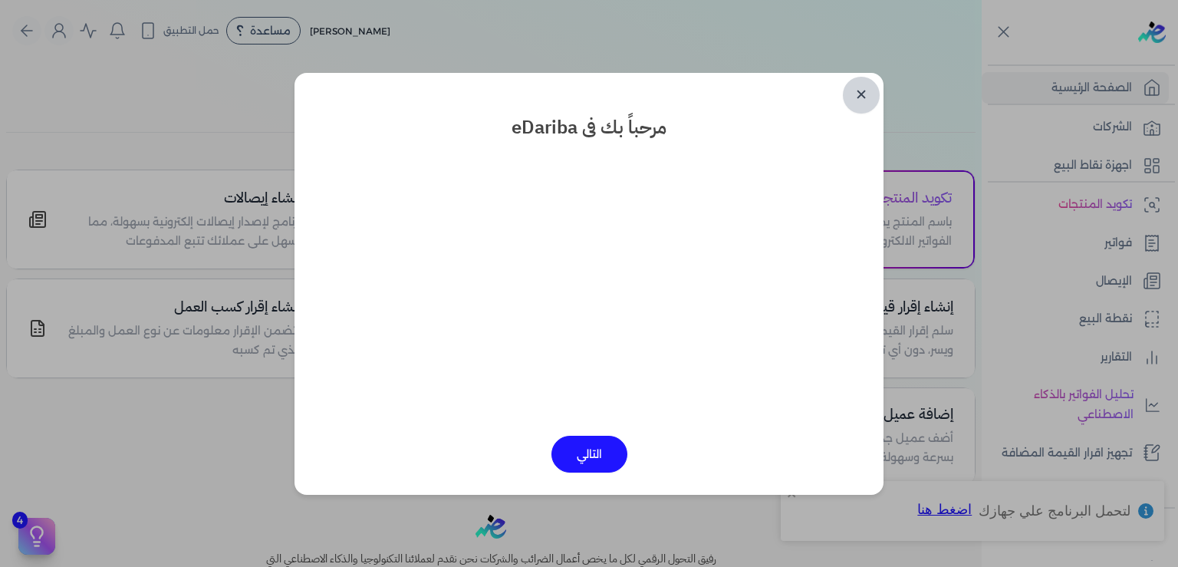
click at [861, 97] on link "✕" at bounding box center [861, 95] width 37 height 37
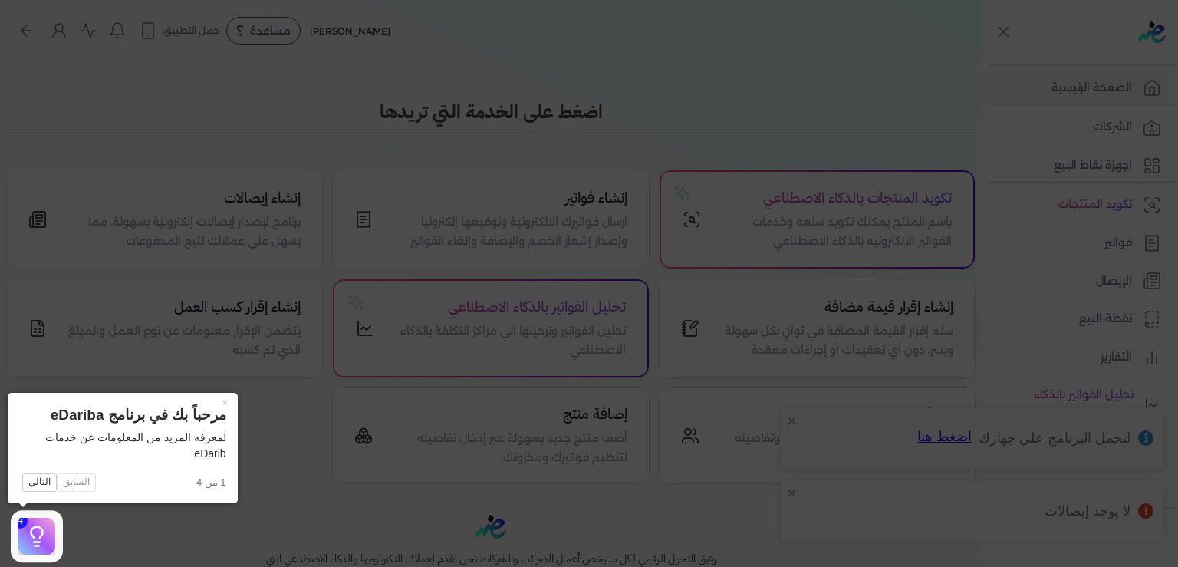
click at [186, 92] on icon at bounding box center [589, 283] width 1178 height 567
click at [186, 92] on div "Toggle Navigation الاسعار العمولات مساعدة خدمة العملاء دليل المستخدم تسجيل الدخ…" at bounding box center [491, 283] width 982 height 567
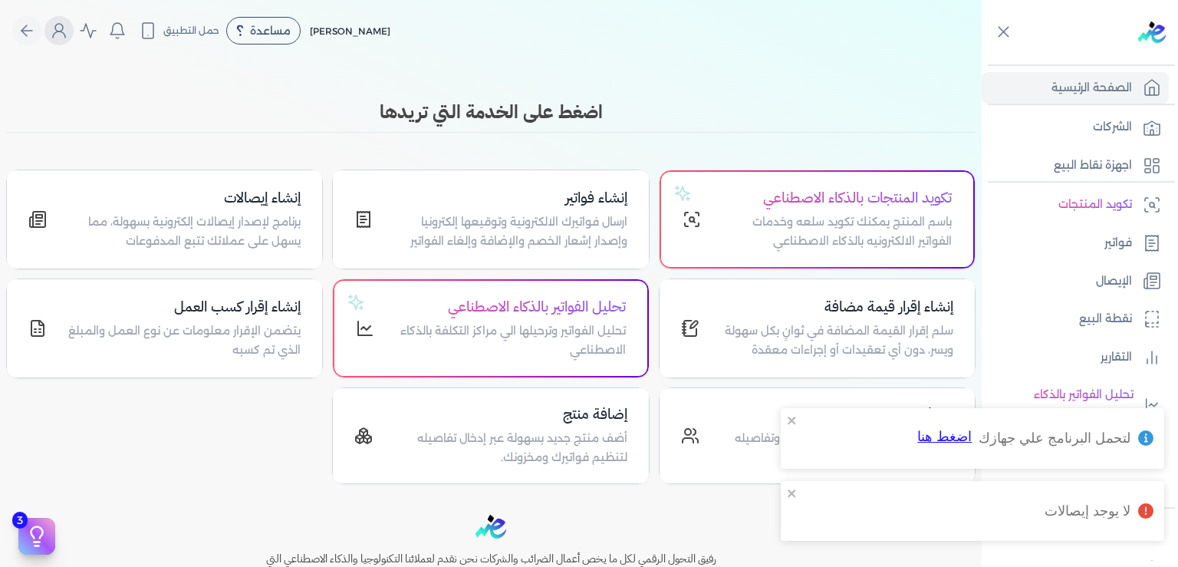
click at [68, 23] on icon "Global" at bounding box center [59, 30] width 18 height 18
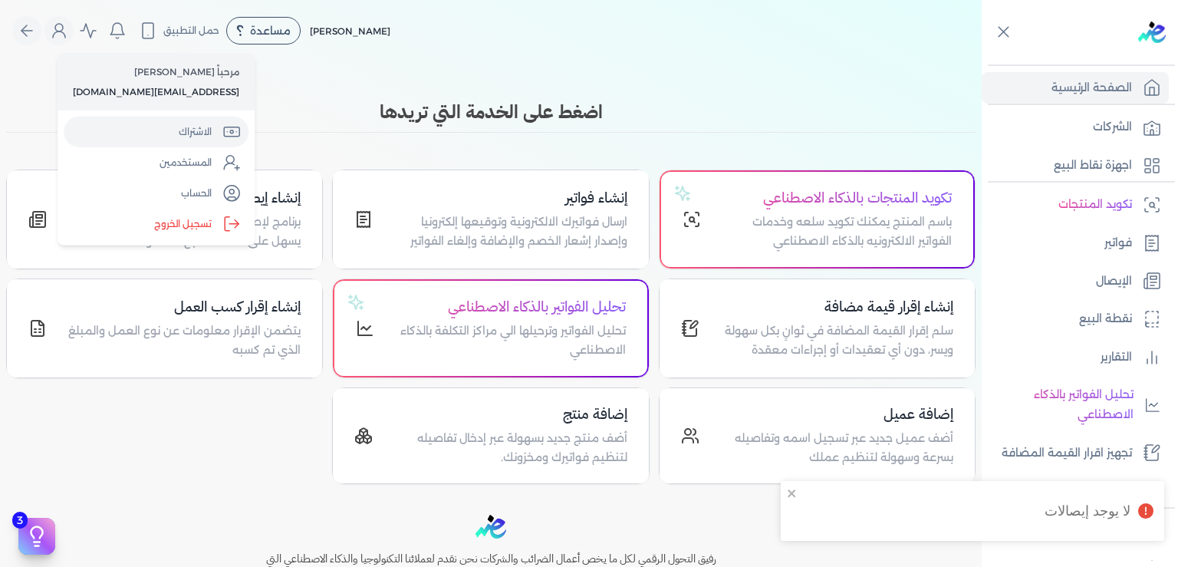
click at [184, 128] on link "الاشتراك" at bounding box center [156, 132] width 185 height 31
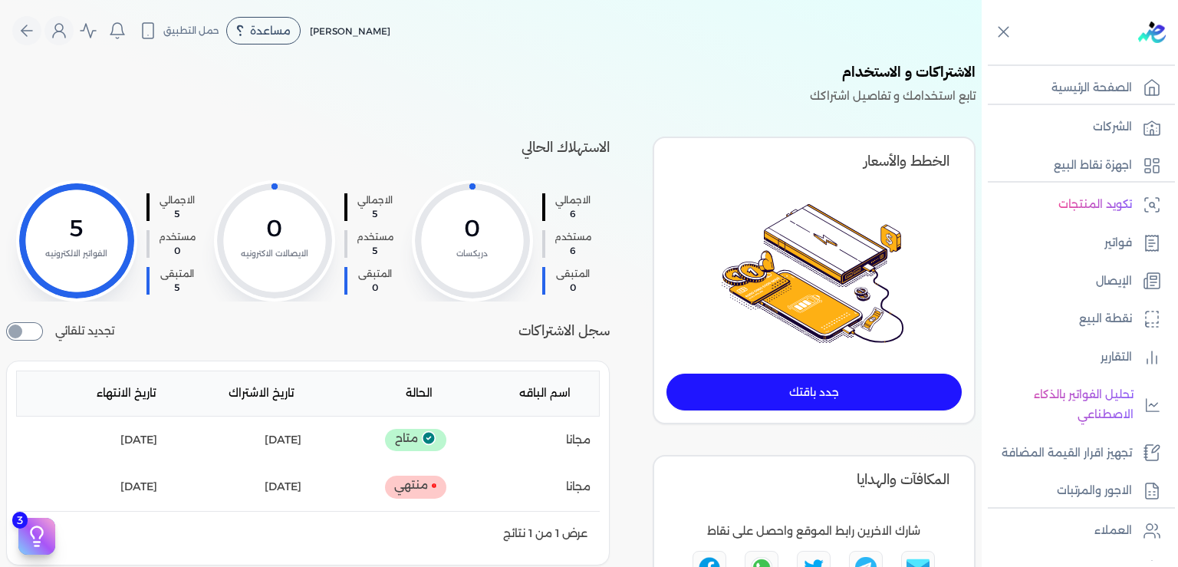
click at [472, 236] on div at bounding box center [472, 240] width 115 height 115
